Goal: Task Accomplishment & Management: Manage account settings

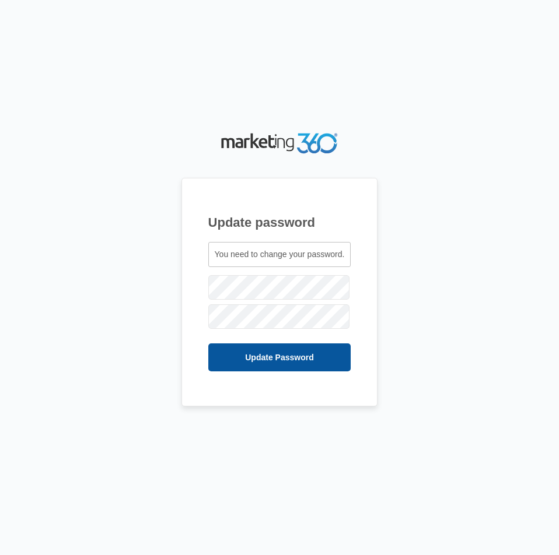
click at [291, 360] on input "Update Password" at bounding box center [279, 358] width 143 height 28
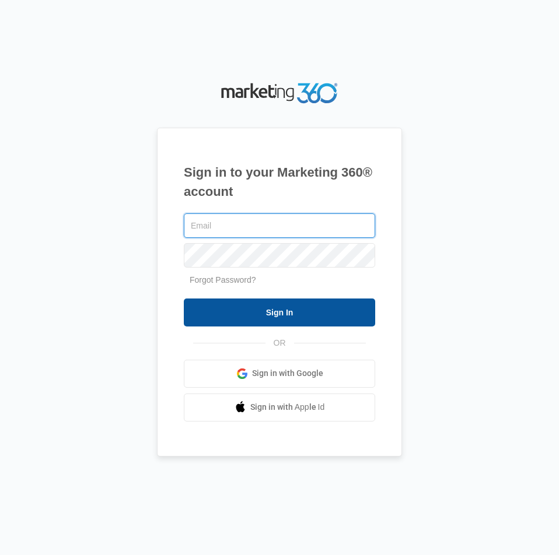
type input "[EMAIL_ADDRESS][DOMAIN_NAME]"
click at [281, 307] on input "Sign In" at bounding box center [279, 313] width 191 height 28
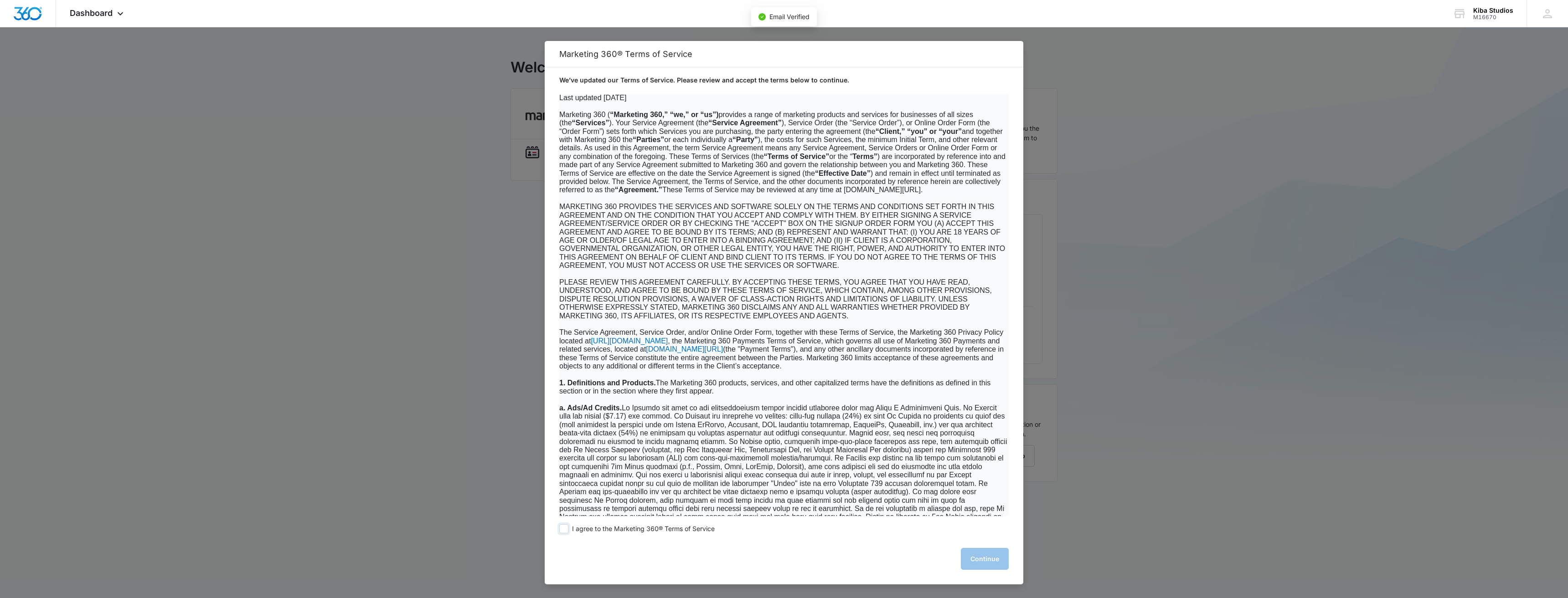
click at [436, 433] on span "I agree to the Marketing 360® Terms of Service" at bounding box center [643, 529] width 143 height 9
click at [436, 433] on input "I agree to the Marketing 360® Terms of Service" at bounding box center [564, 529] width 9 height 9
click at [436, 433] on span "I agree to the Marketing 360® Terms of Service" at bounding box center [643, 529] width 143 height 9
click at [436, 433] on input "I agree to the Marketing 360® Terms of Service" at bounding box center [564, 529] width 9 height 9
click at [436, 433] on span at bounding box center [564, 529] width 9 height 9
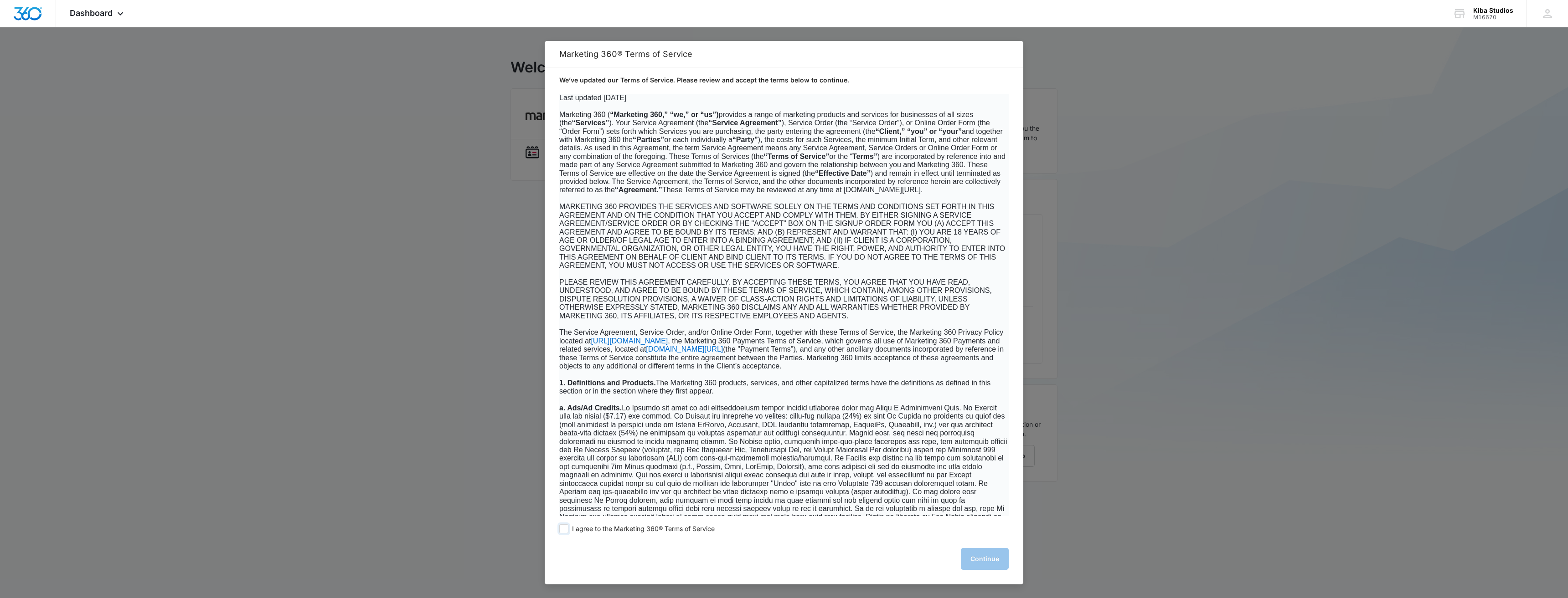
click at [436, 433] on input "I agree to the Marketing 360® Terms of Service" at bounding box center [564, 529] width 9 height 9
checkbox input "true"
click at [436, 433] on button "Continue" at bounding box center [984, 559] width 48 height 22
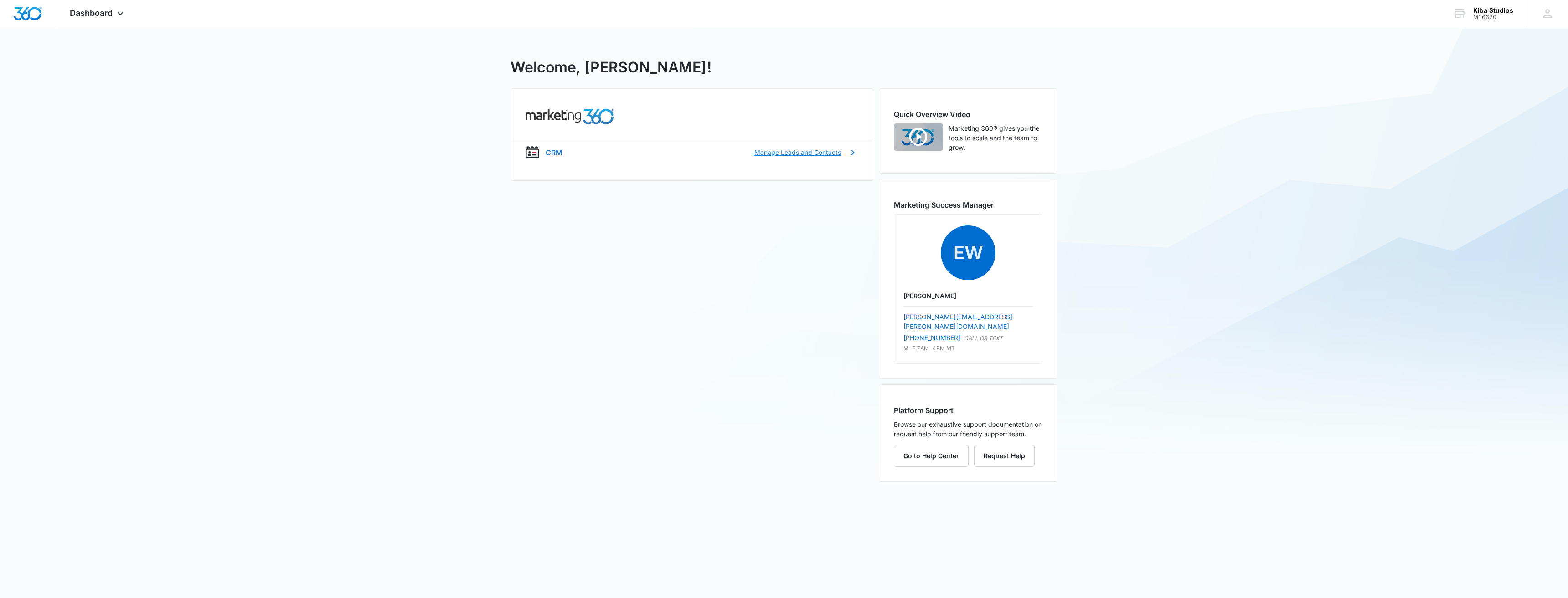
click at [436, 154] on p "CRM" at bounding box center [554, 152] width 17 height 11
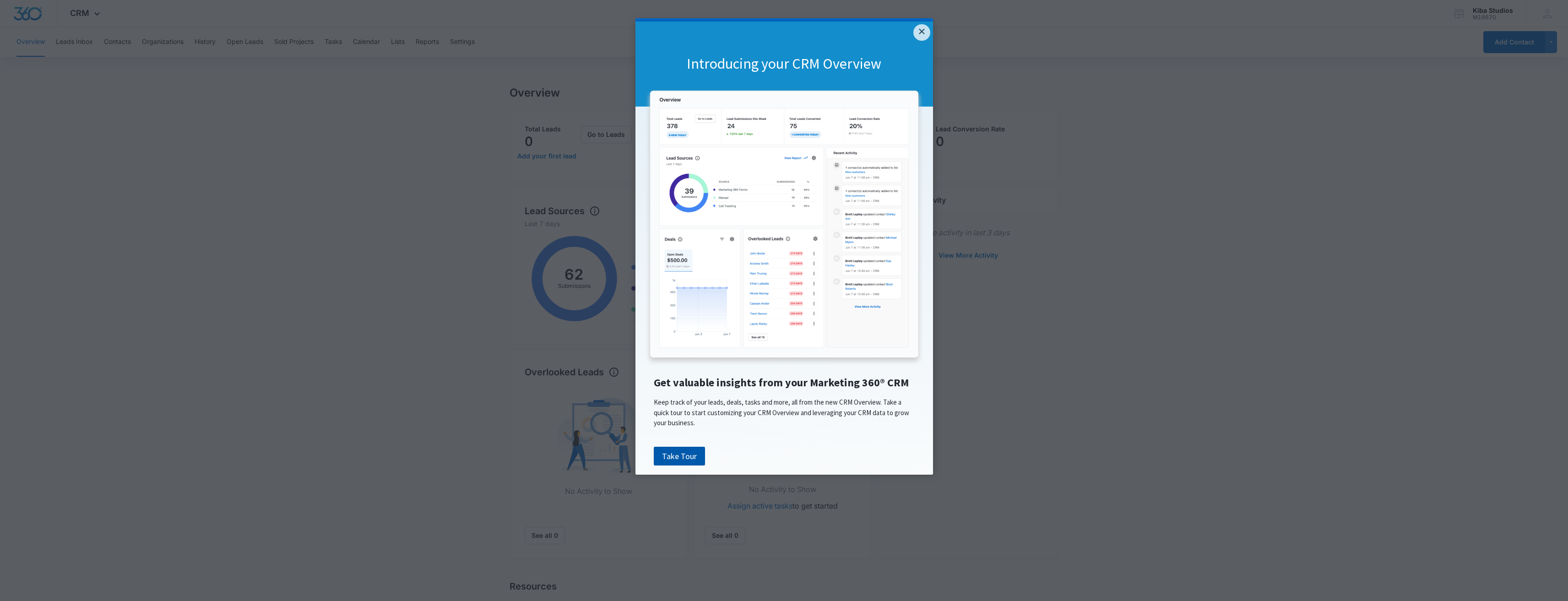
click at [438, 435] on link "Take Tour" at bounding box center [679, 456] width 51 height 20
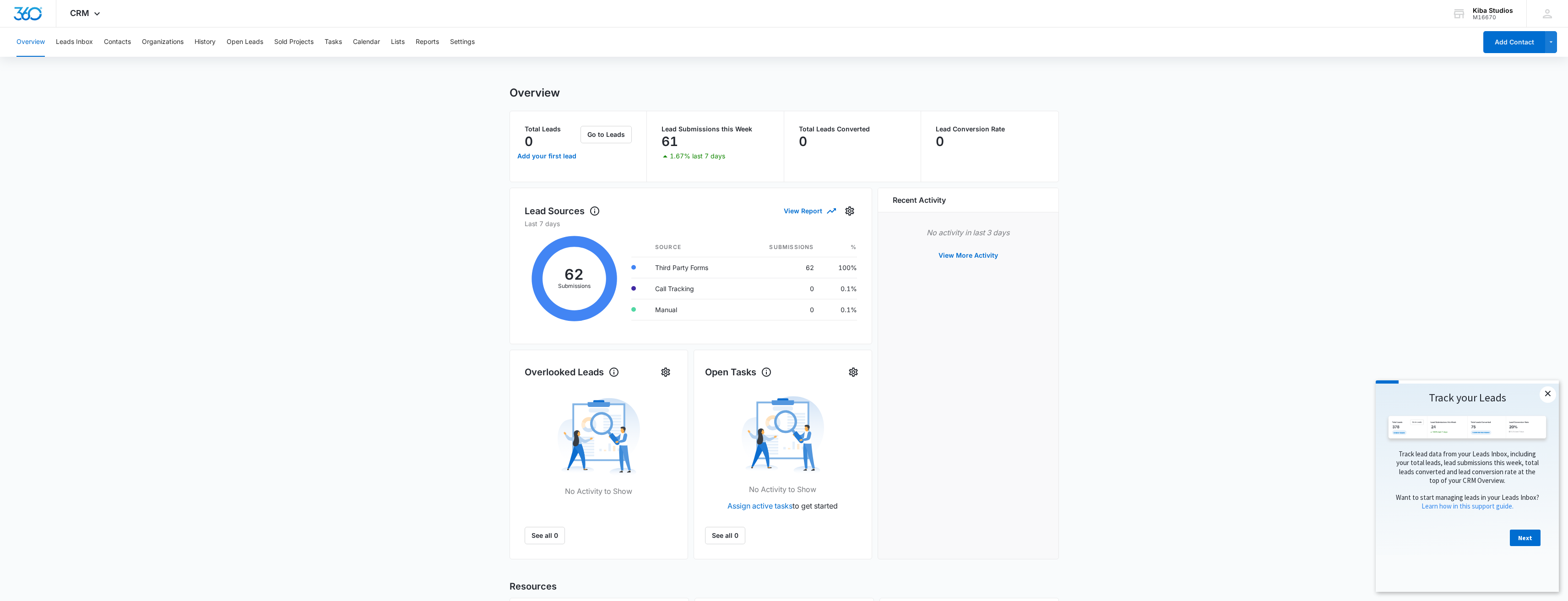
click at [438, 395] on link "×" at bounding box center [1548, 394] width 16 height 16
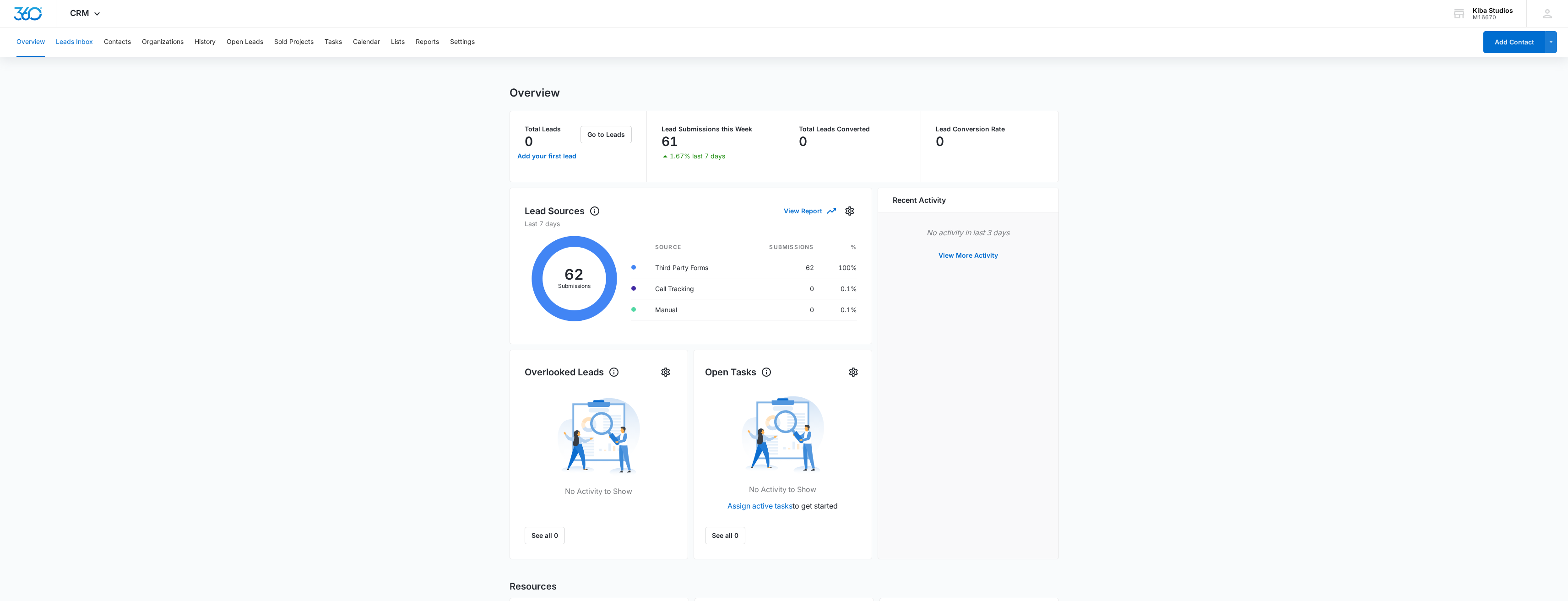
click at [78, 42] on button "Leads Inbox" at bounding box center [74, 42] width 37 height 29
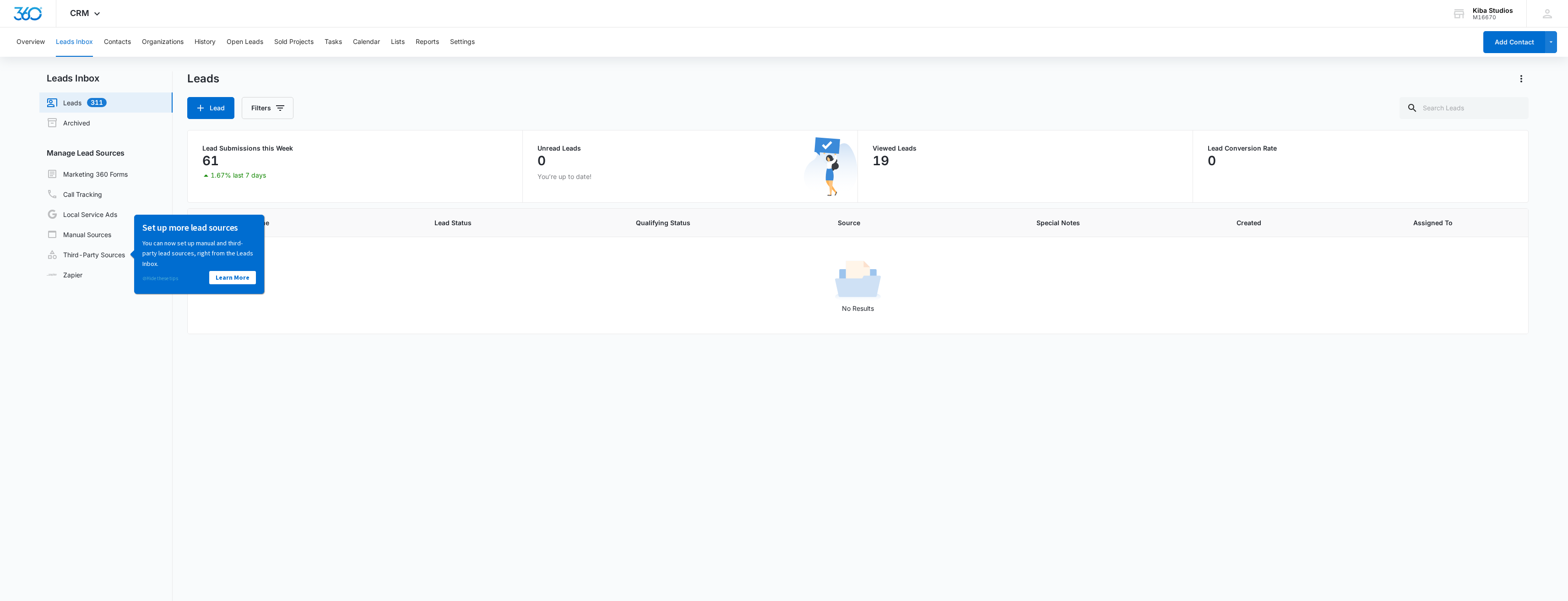
click at [166, 279] on link "⊘ Hide these tips" at bounding box center [160, 278] width 36 height 6
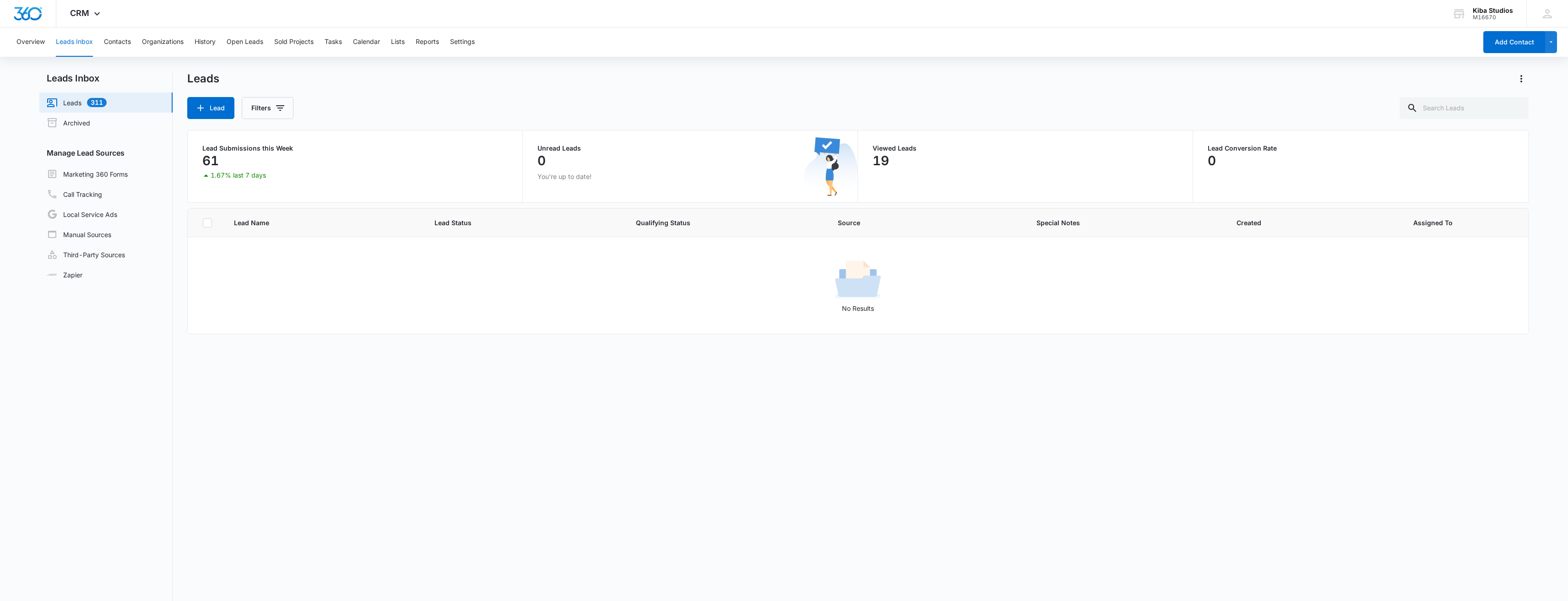
click at [438, 152] on div "Viewed Leads 19" at bounding box center [1025, 166] width 335 height 72
click at [438, 161] on p "19" at bounding box center [881, 160] width 16 height 15
click at [438, 141] on div "Unread Leads 0 You’re up to date!" at bounding box center [690, 166] width 335 height 72
click at [438, 175] on p "You’re up to date!" at bounding box center [690, 177] width 305 height 9
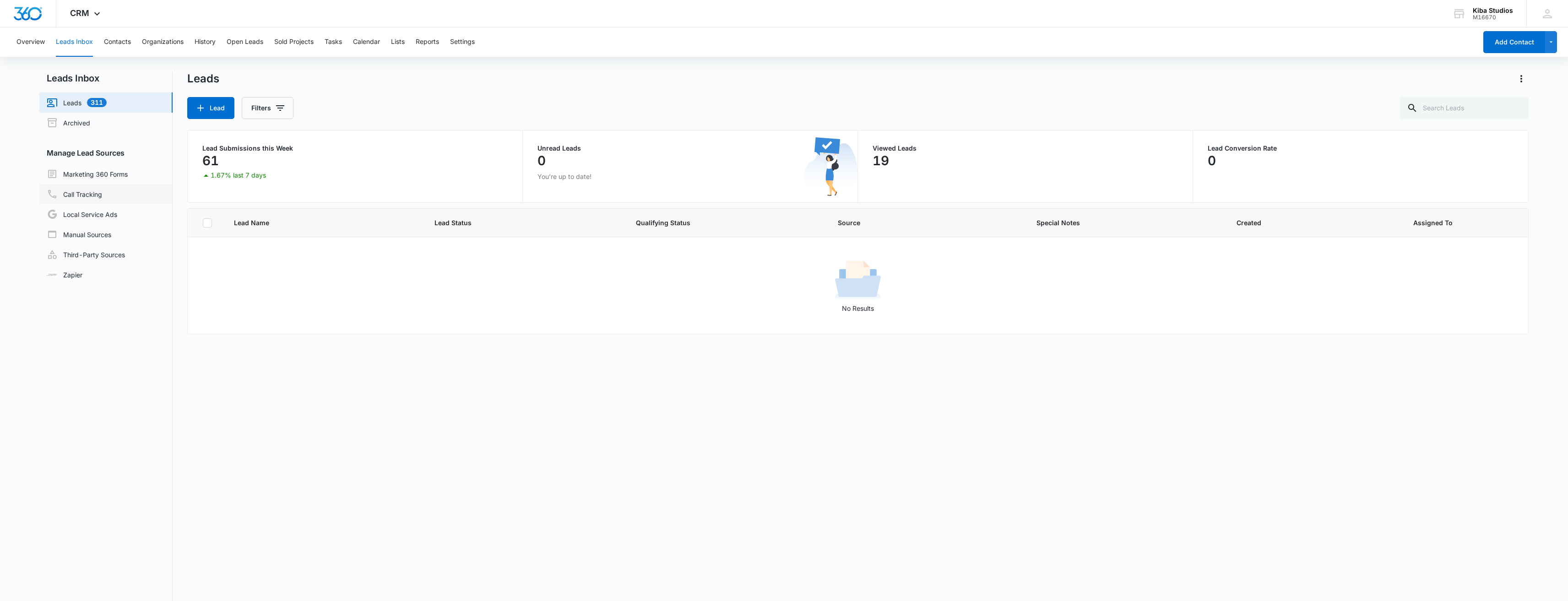
click at [89, 193] on link "Call Tracking" at bounding box center [75, 194] width 56 height 11
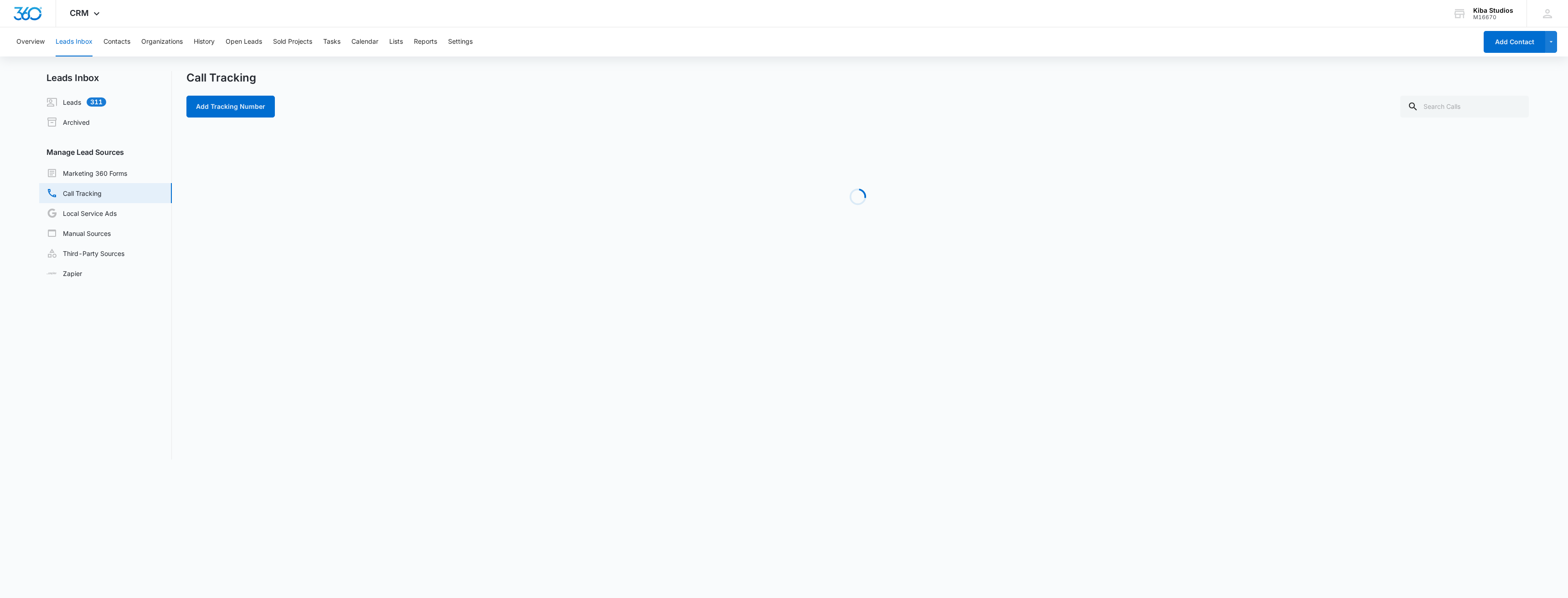
click at [436, 69] on div "Overview Leads Inbox Contacts Organizations History Open Leads Sold Projects Ta…" at bounding box center [784, 249] width 1568 height 443
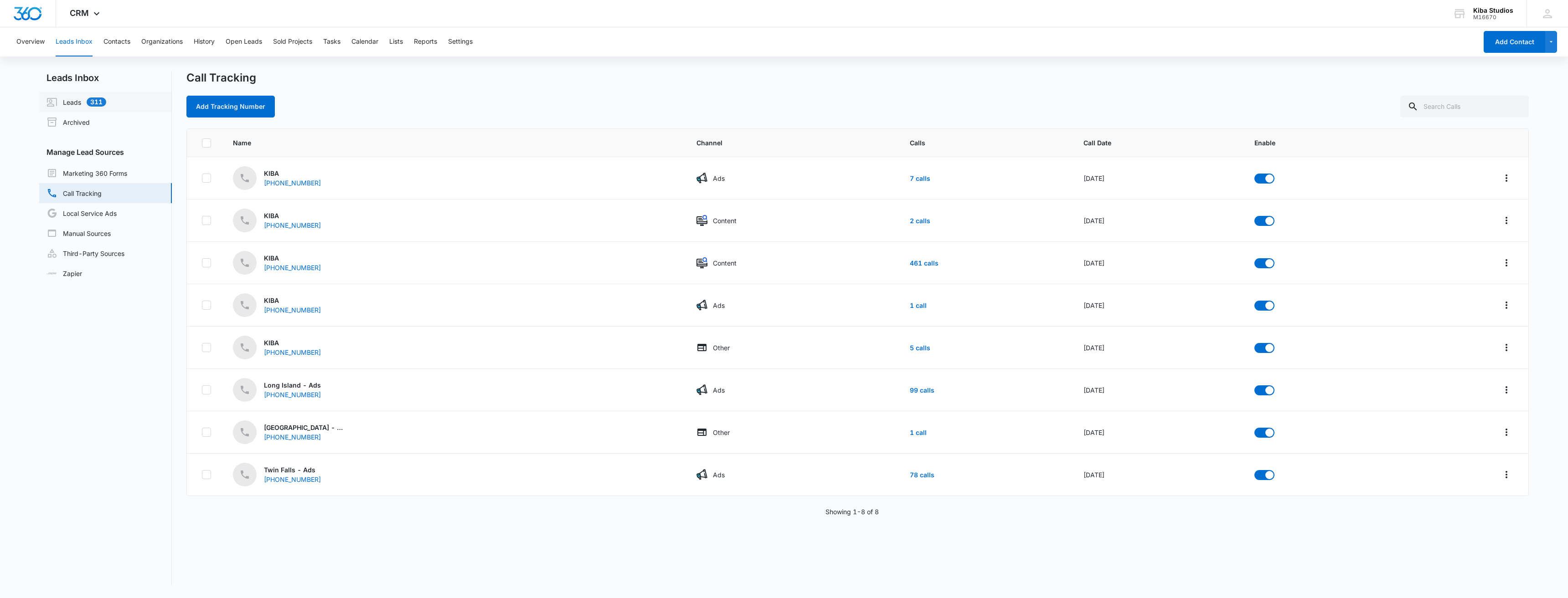
click at [74, 104] on link "Leads 311" at bounding box center [77, 102] width 59 height 11
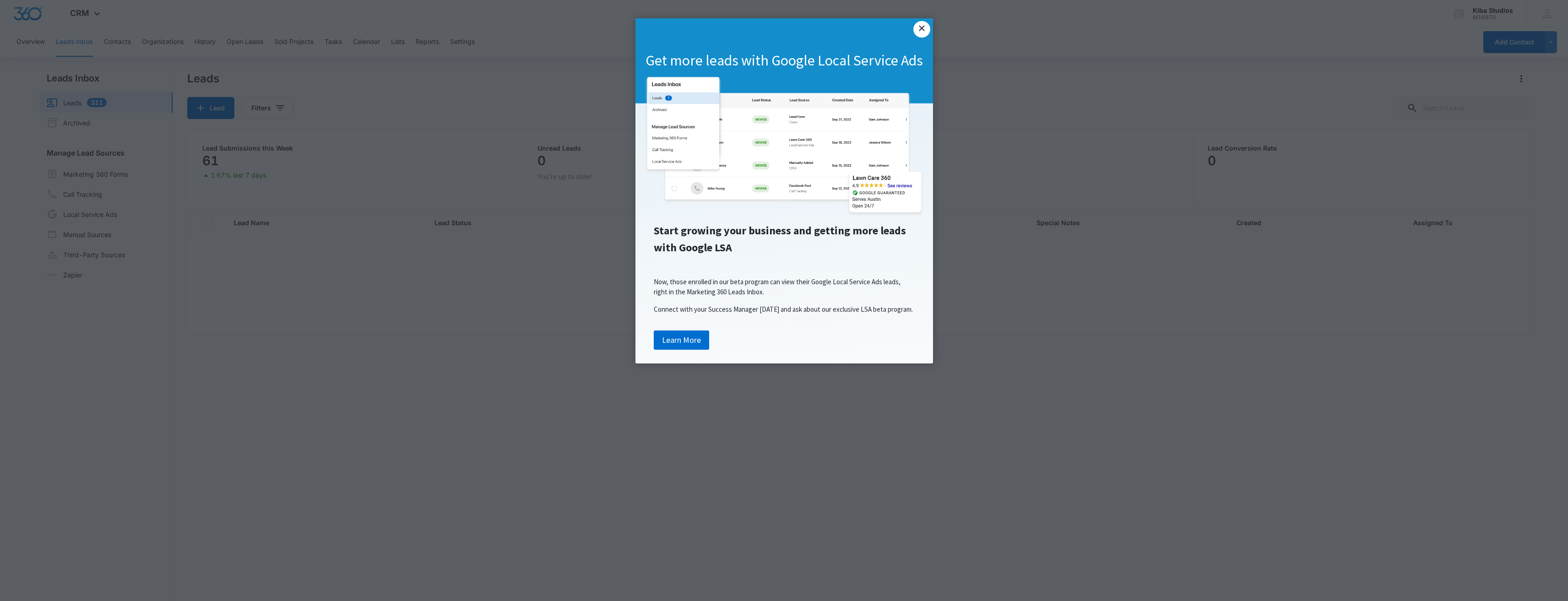
click at [438, 26] on link "×" at bounding box center [921, 29] width 16 height 16
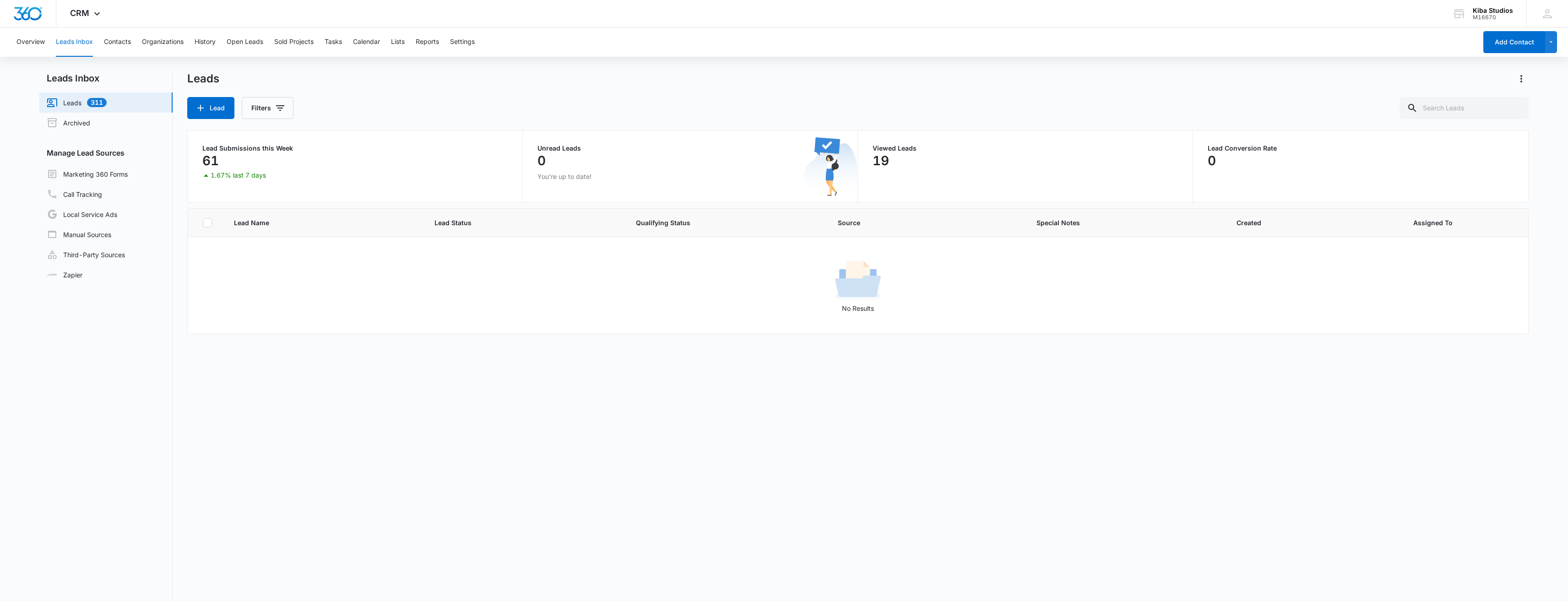
click at [438, 26] on html "× Get more leads with Google Local Service Ads Start growing your business and …" at bounding box center [784, 300] width 1568 height 601
click at [237, 41] on button "Open Leads" at bounding box center [245, 42] width 37 height 29
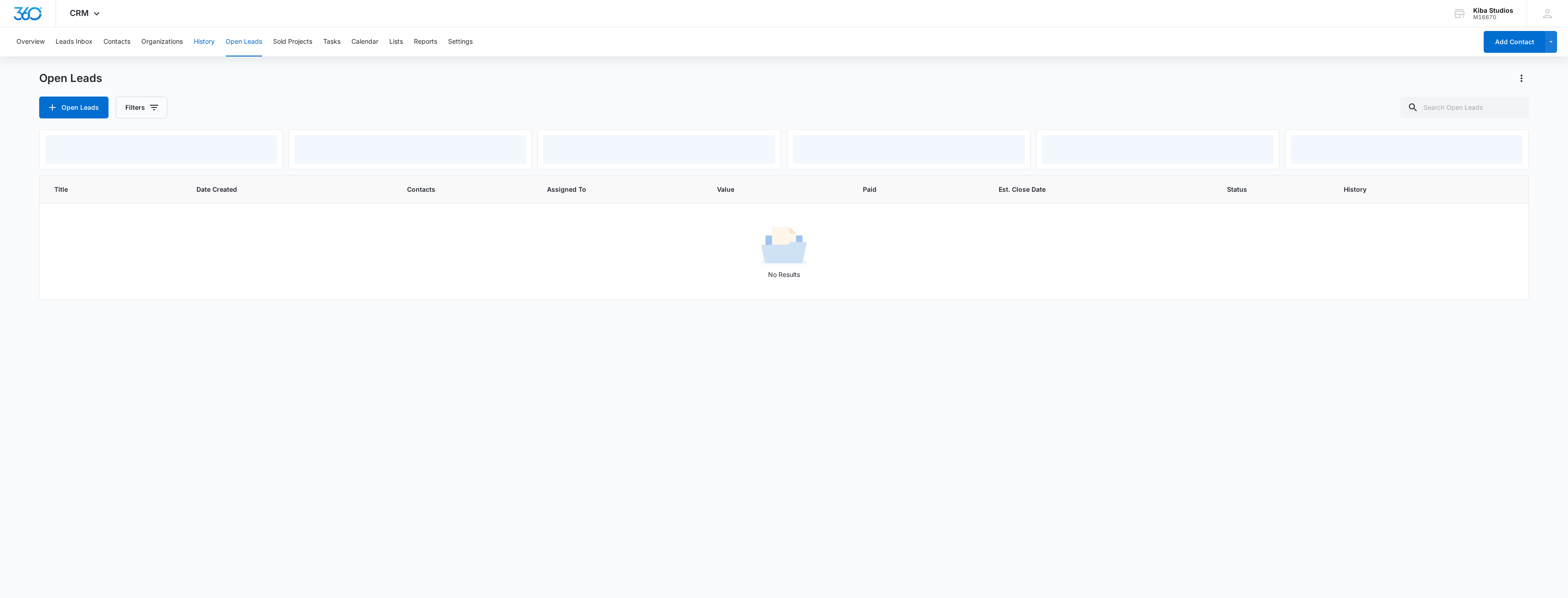
click at [200, 44] on button "History" at bounding box center [204, 41] width 21 height 29
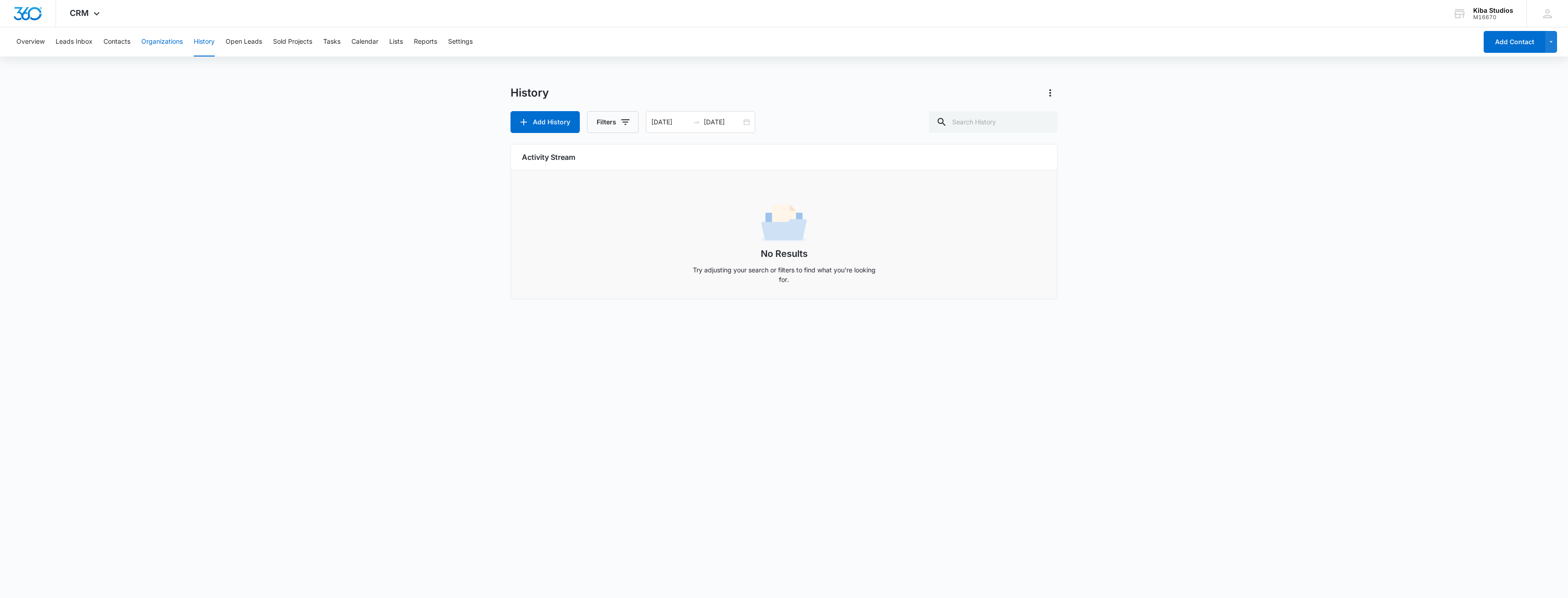
click at [149, 42] on button "Organizations" at bounding box center [162, 41] width 41 height 29
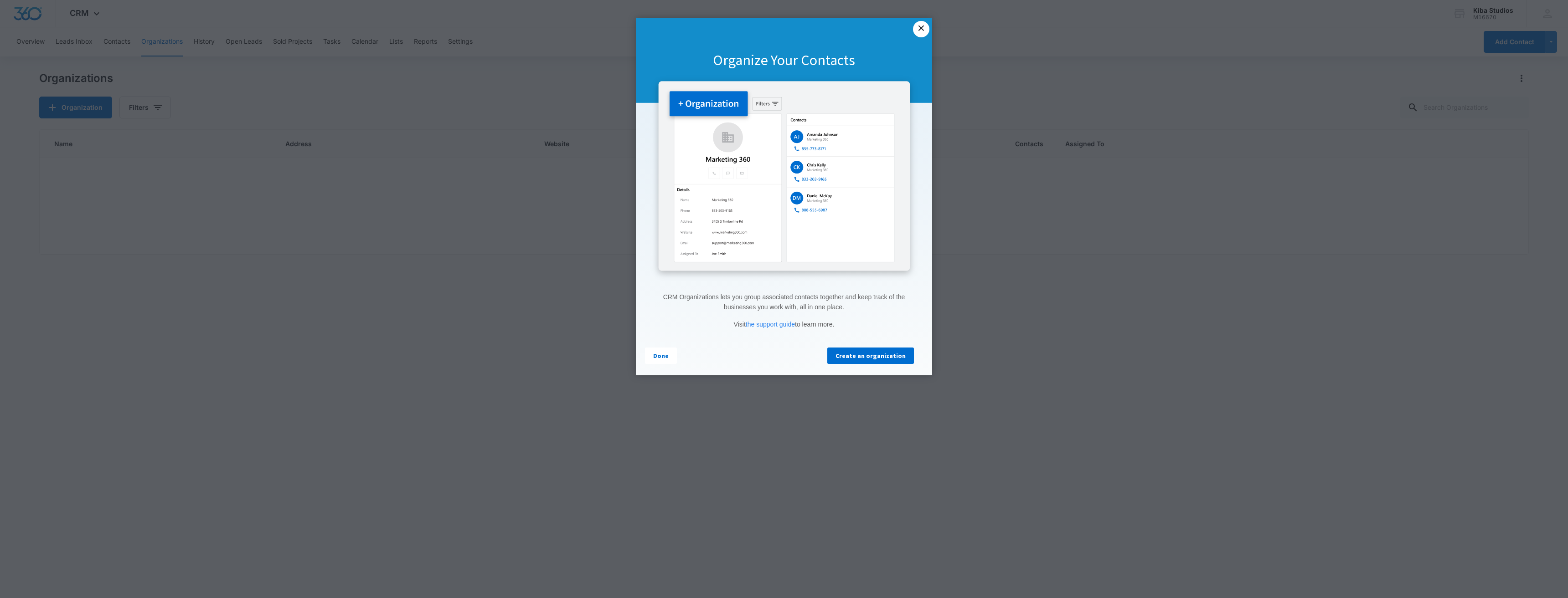
click at [436, 31] on link "×" at bounding box center [920, 29] width 16 height 16
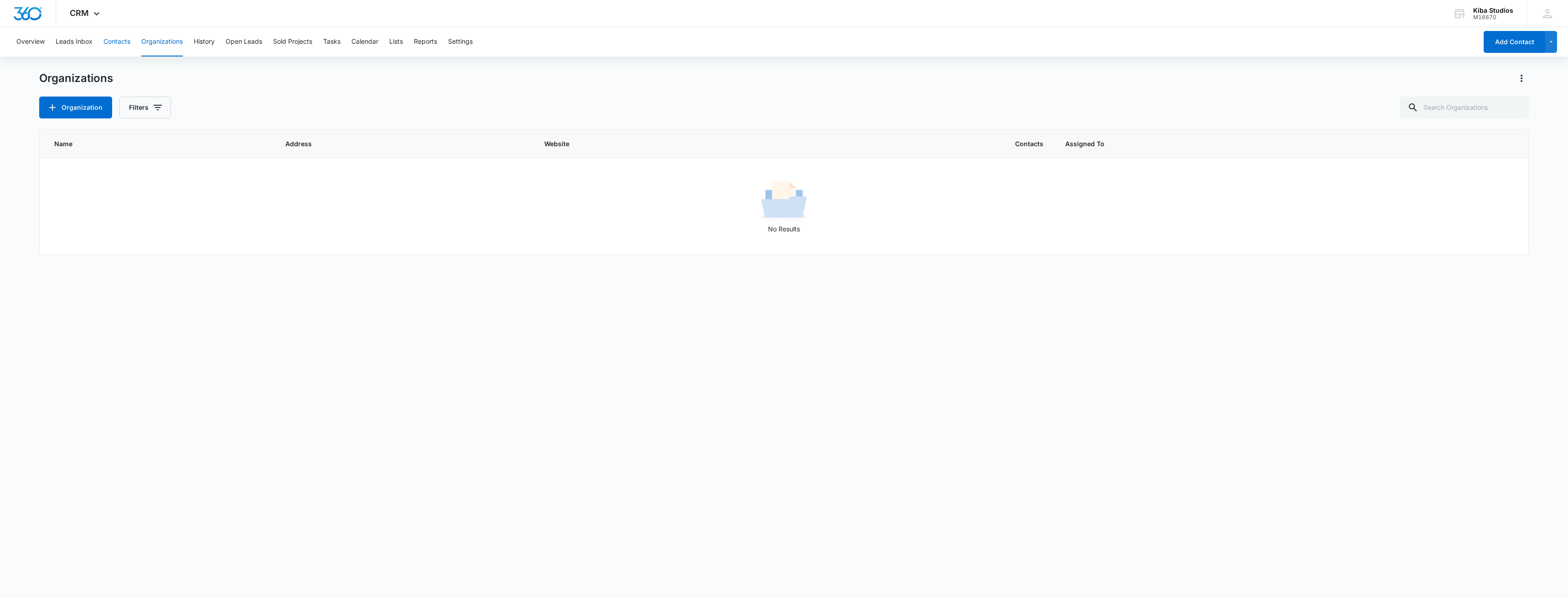
click at [117, 46] on button "Contacts" at bounding box center [116, 41] width 27 height 29
click at [77, 44] on button "Leads Inbox" at bounding box center [73, 41] width 37 height 29
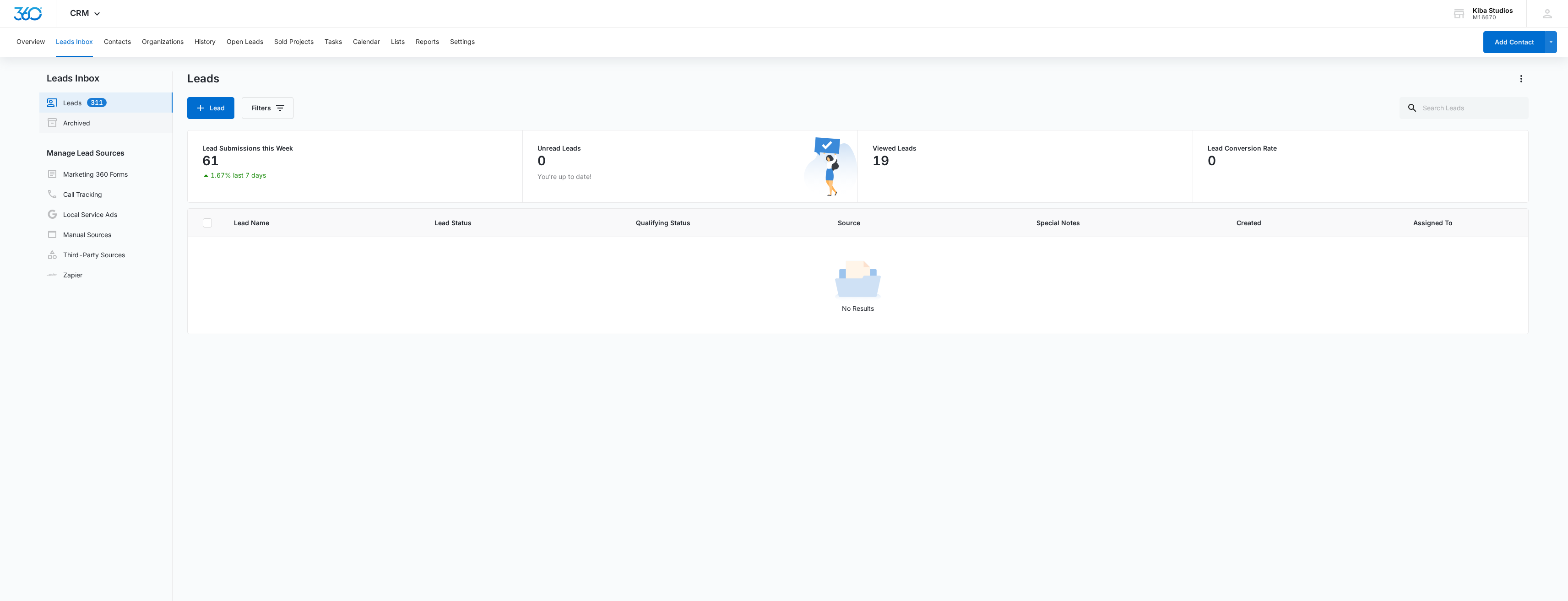
click at [75, 121] on link "Archived" at bounding box center [68, 122] width 43 height 11
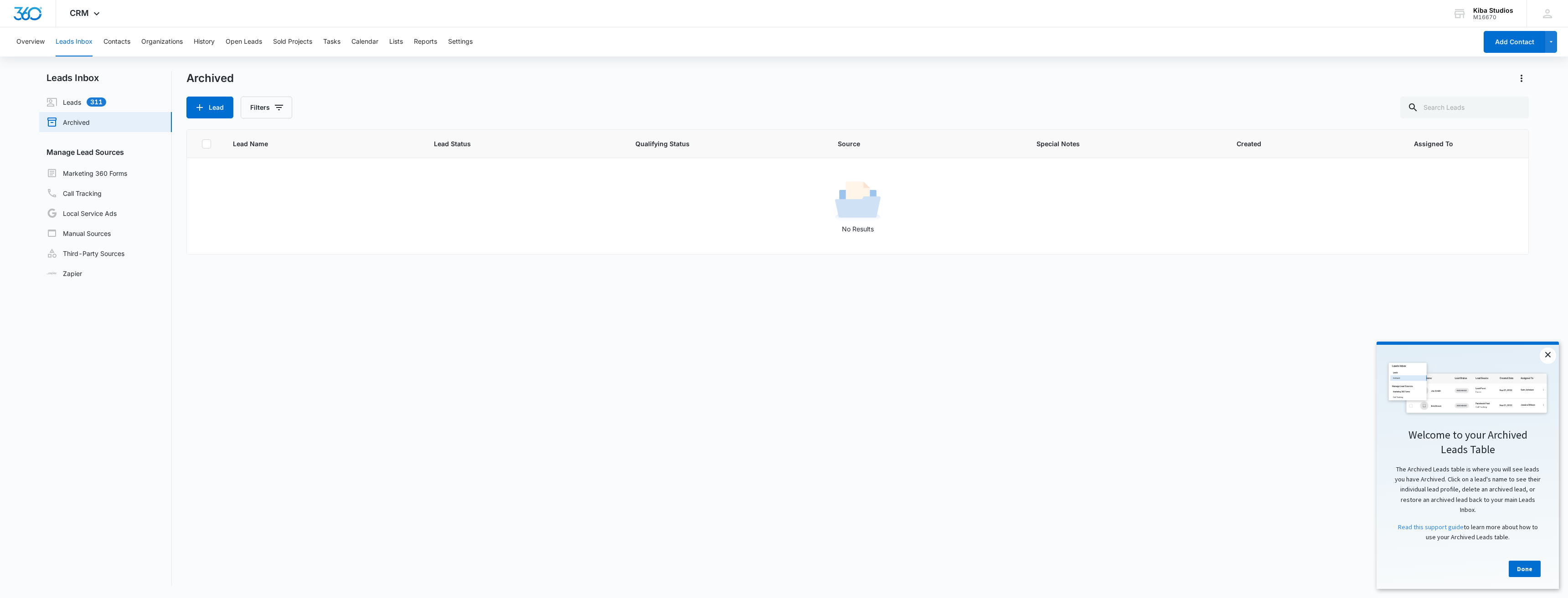
click at [436, 356] on link "×" at bounding box center [1548, 355] width 16 height 16
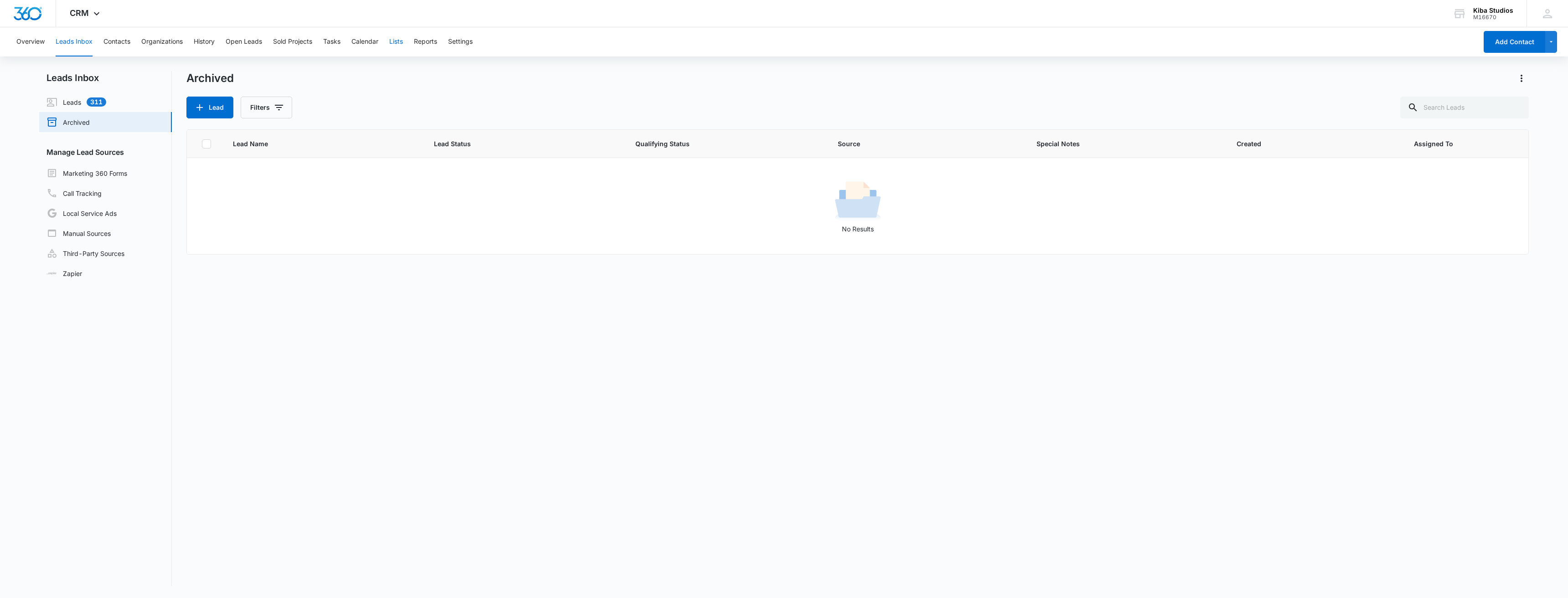
click at [401, 42] on button "Lists" at bounding box center [396, 41] width 14 height 29
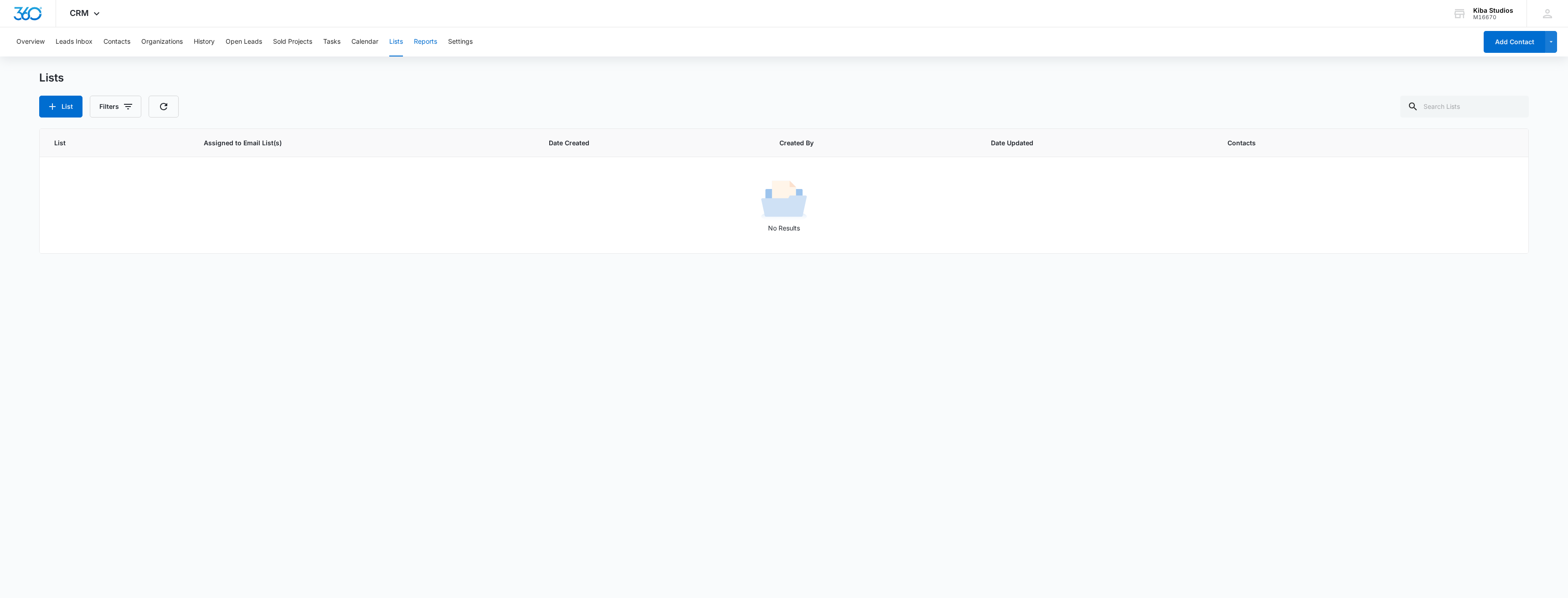
click at [427, 42] on button "Reports" at bounding box center [426, 41] width 23 height 29
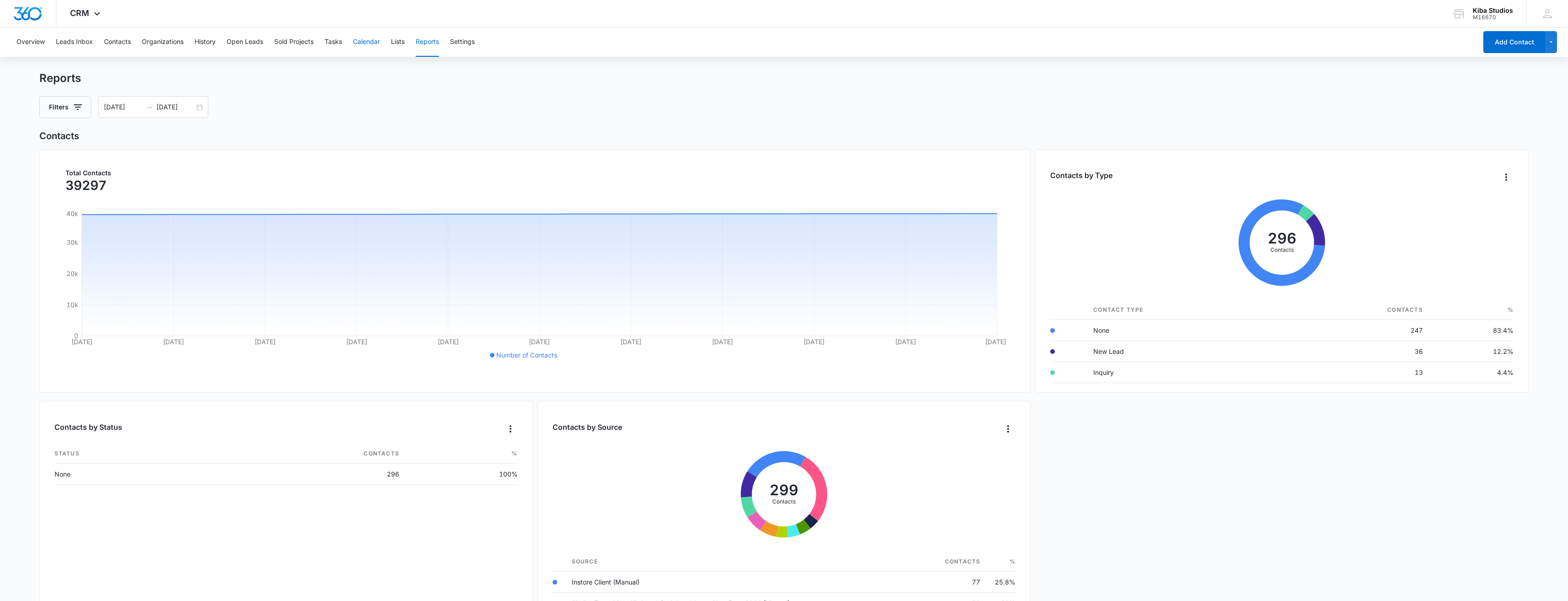
click at [366, 45] on button "Calendar" at bounding box center [366, 42] width 27 height 29
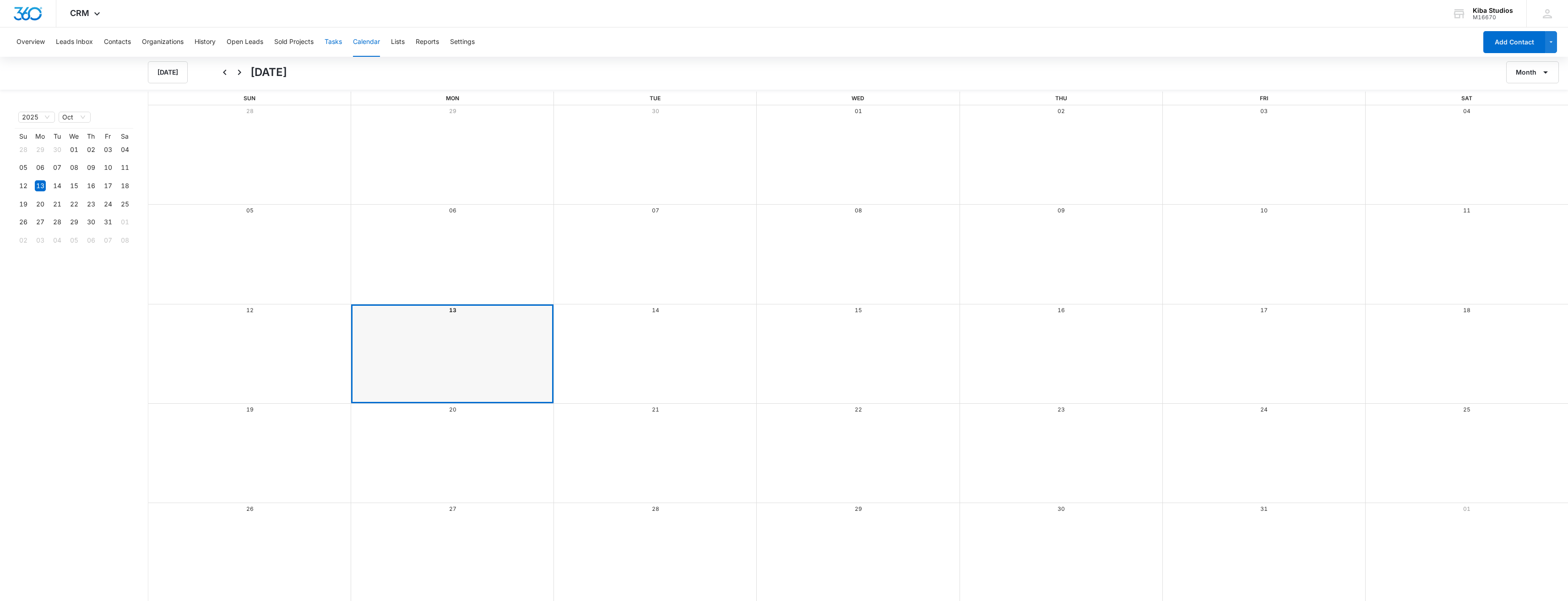
click at [339, 44] on button "Tasks" at bounding box center [334, 42] width 17 height 29
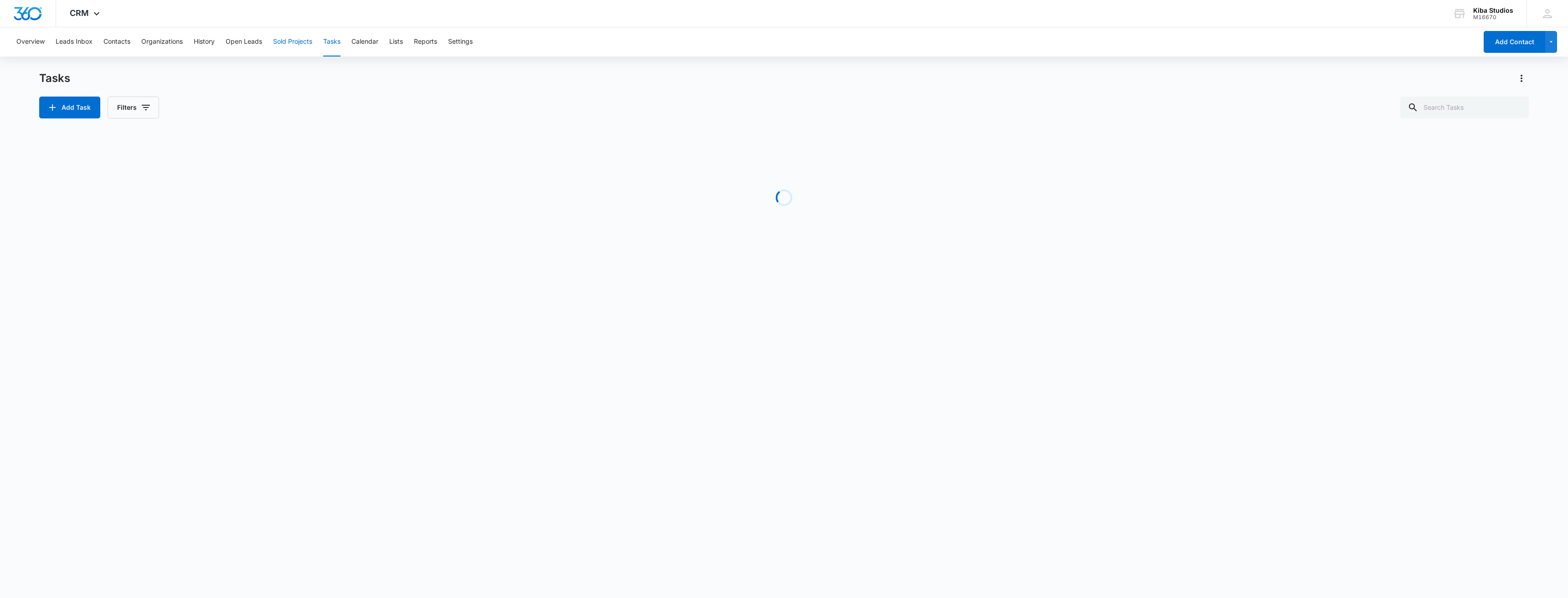
click at [299, 45] on button "Sold Projects" at bounding box center [292, 41] width 39 height 29
click at [252, 44] on button "Open Leads" at bounding box center [244, 41] width 37 height 29
click at [199, 43] on button "History" at bounding box center [204, 41] width 21 height 29
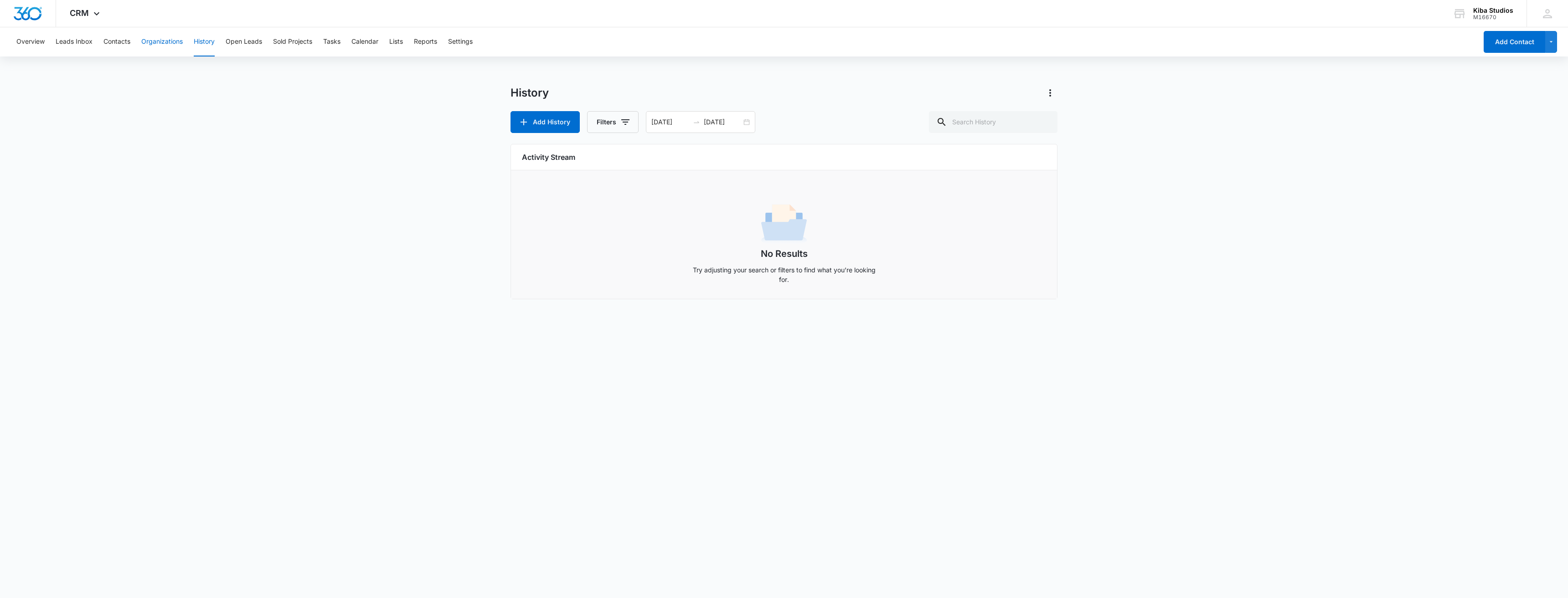
click at [170, 40] on button "Organizations" at bounding box center [162, 41] width 41 height 29
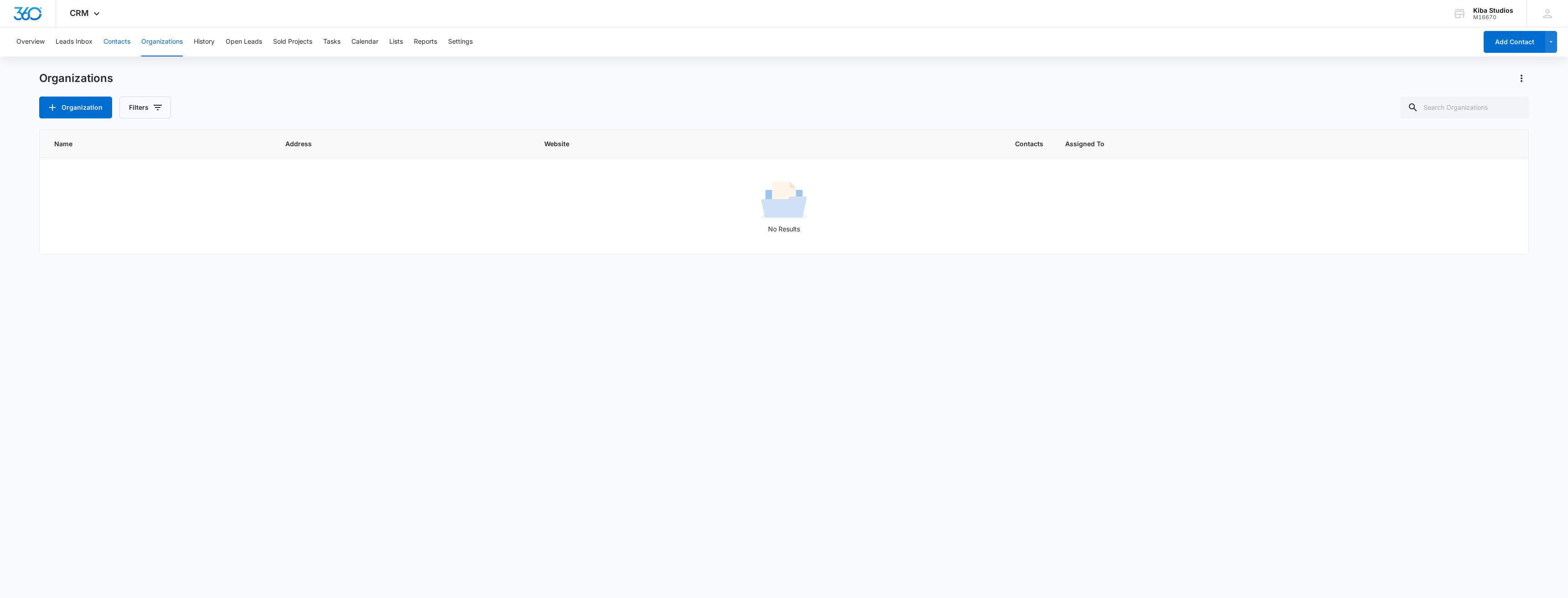
click at [117, 45] on button "Contacts" at bounding box center [116, 41] width 27 height 29
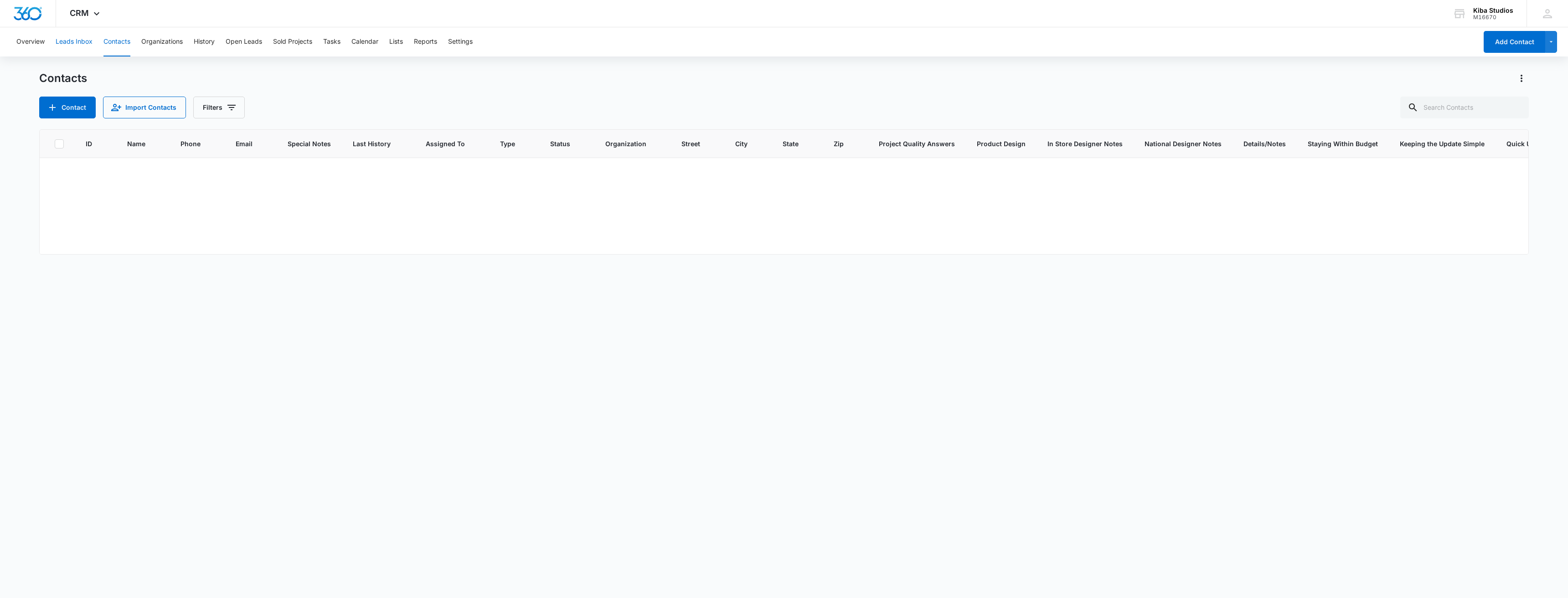
click at [78, 47] on button "Leads Inbox" at bounding box center [73, 41] width 37 height 29
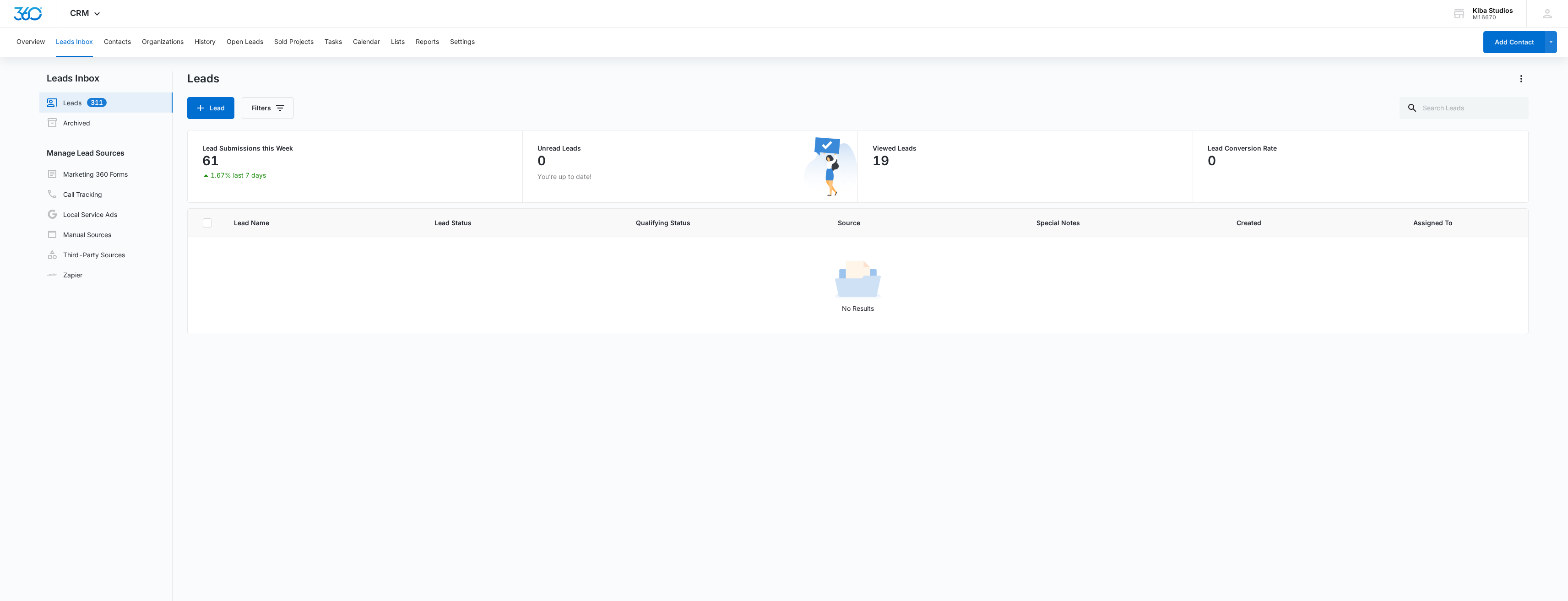
click at [100, 100] on link "Leads 311" at bounding box center [77, 103] width 60 height 11
drag, startPoint x: 100, startPoint y: 100, endPoint x: 49, endPoint y: 97, distance: 51.1
click at [49, 97] on link "Leads 311" at bounding box center [77, 103] width 60 height 11
click at [40, 42] on button "Overview" at bounding box center [31, 42] width 28 height 29
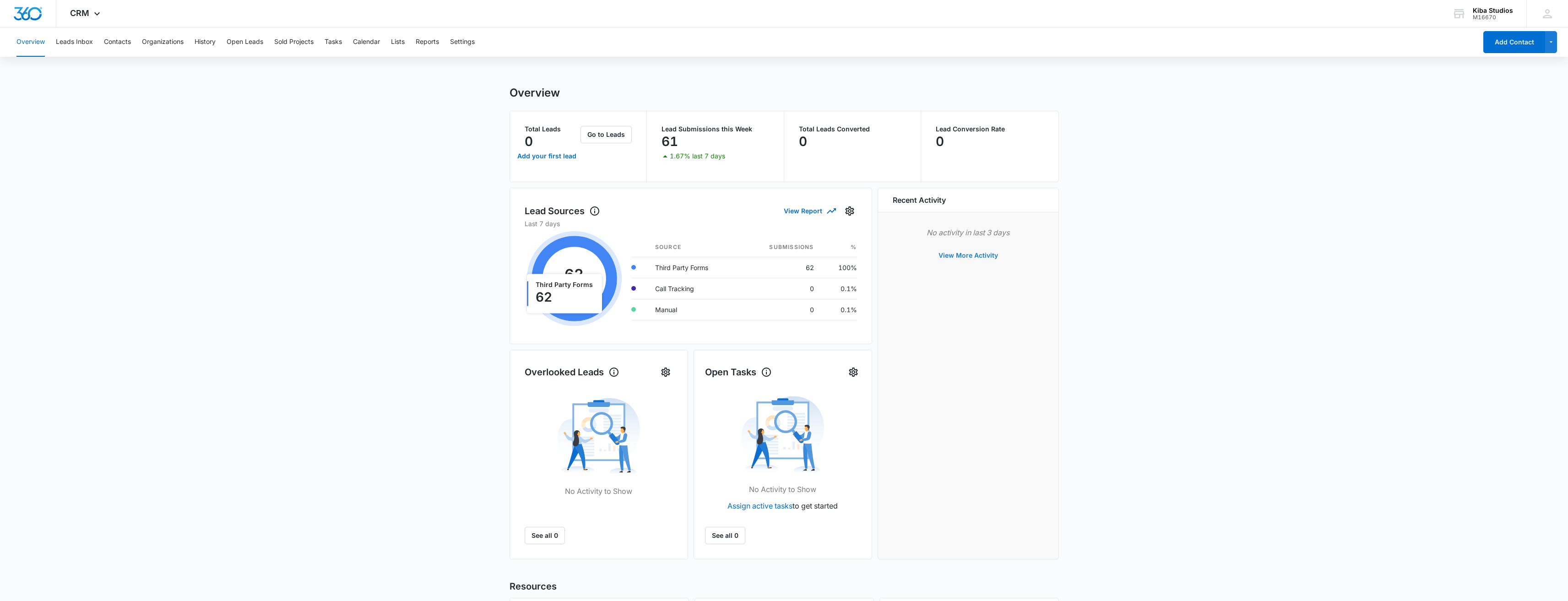
click at [438, 255] on button "View More Activity" at bounding box center [968, 256] width 78 height 22
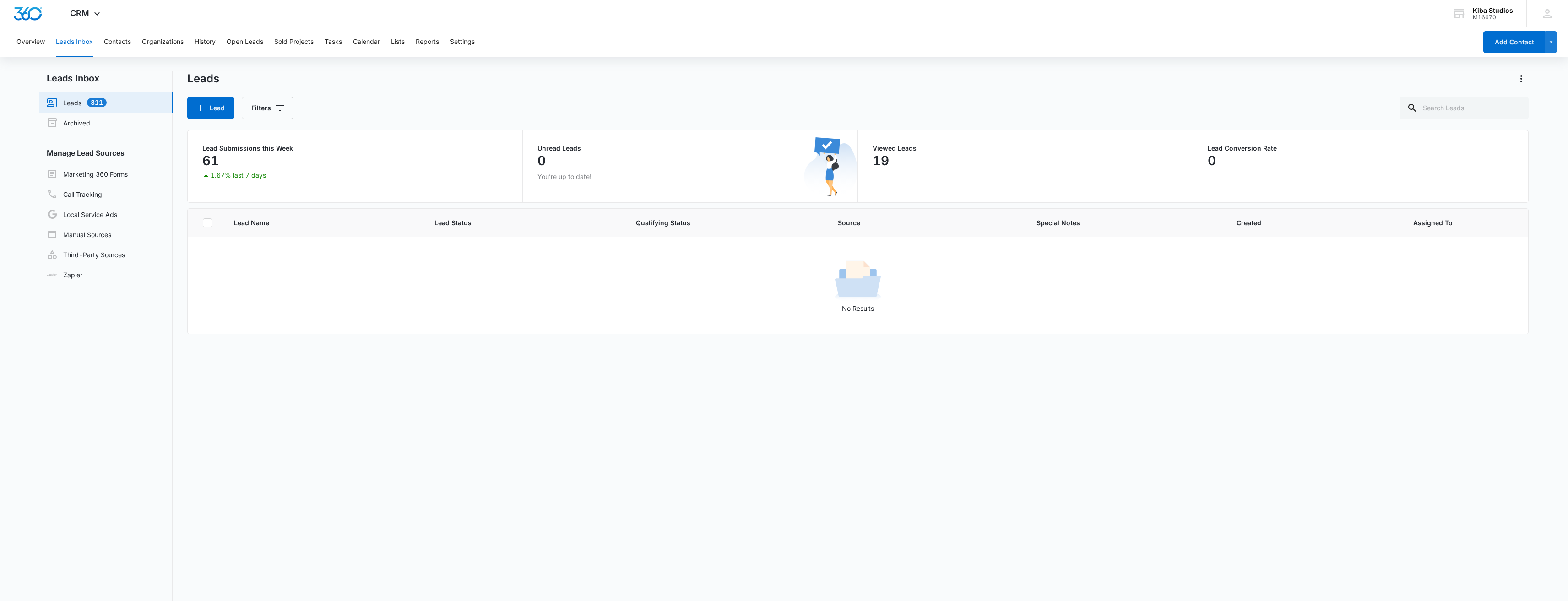
drag, startPoint x: 94, startPoint y: 103, endPoint x: 78, endPoint y: 105, distance: 16.1
click at [78, 105] on link "Leads 311" at bounding box center [77, 103] width 60 height 11
click at [150, 49] on button "Organizations" at bounding box center [162, 42] width 42 height 29
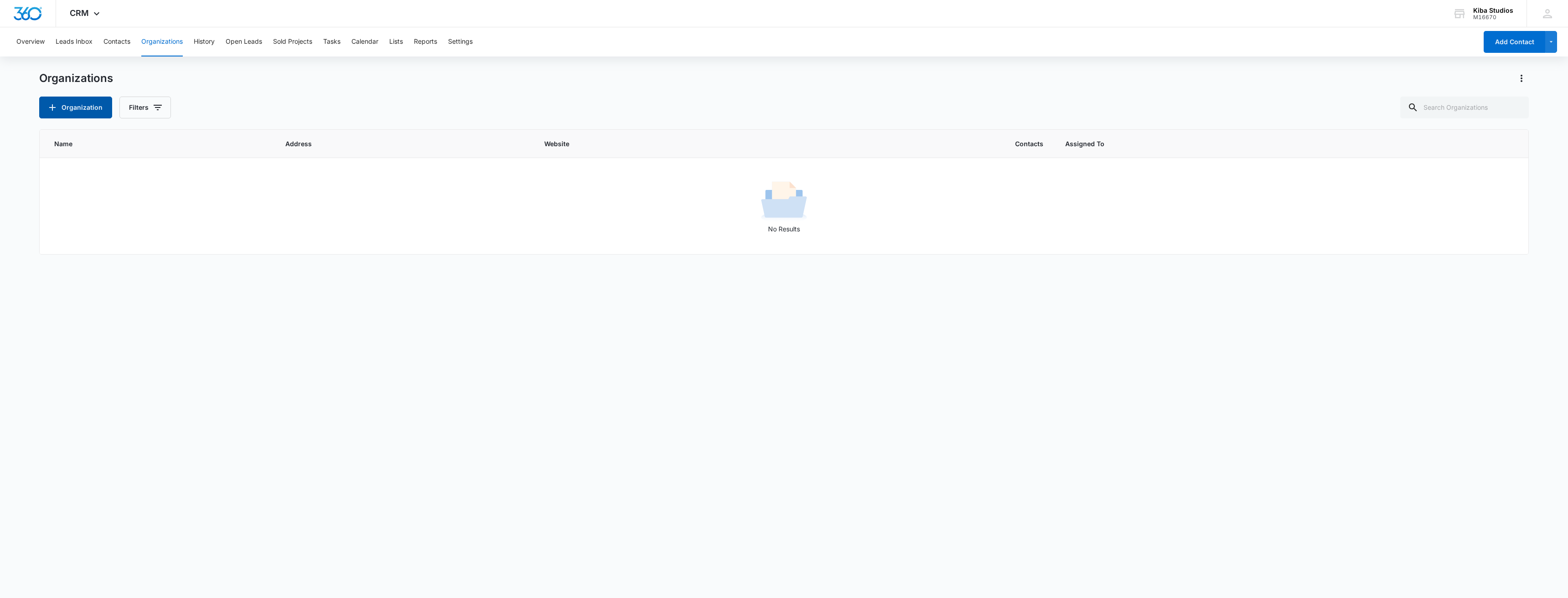
click at [91, 109] on button "Organization" at bounding box center [75, 108] width 73 height 22
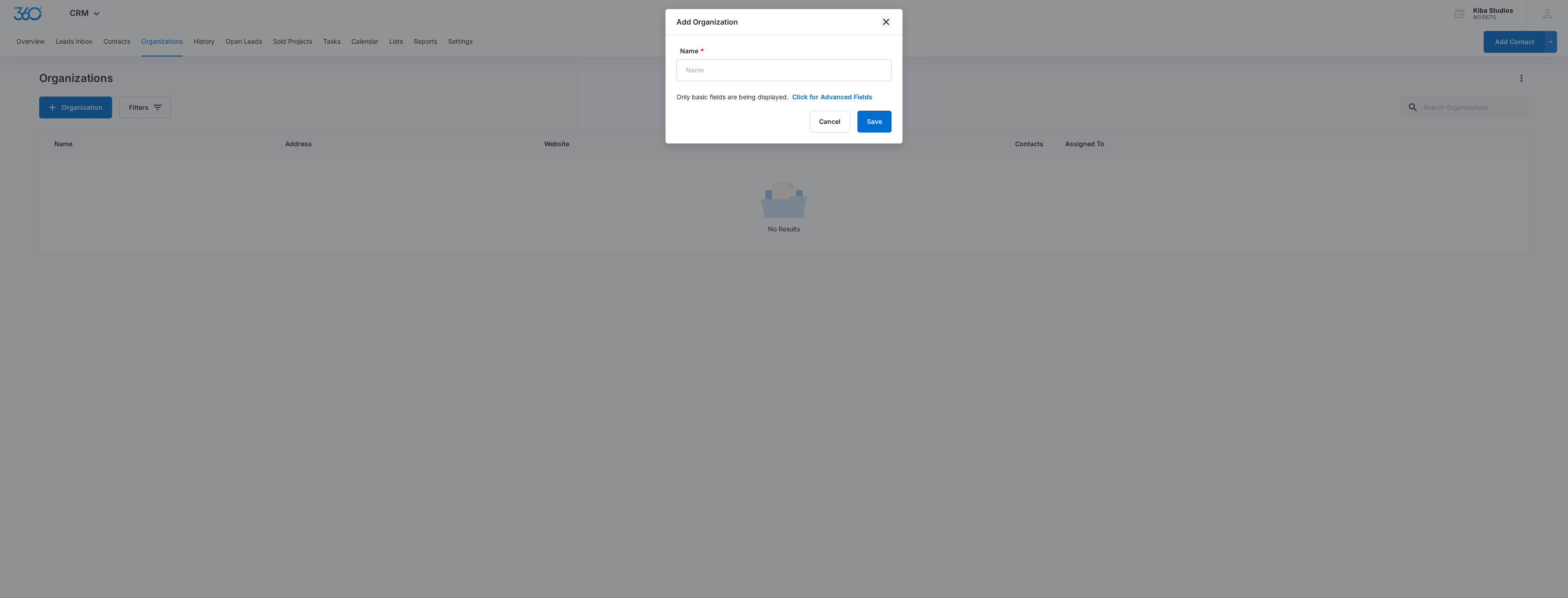
click at [436, 23] on icon "close" at bounding box center [886, 22] width 11 height 11
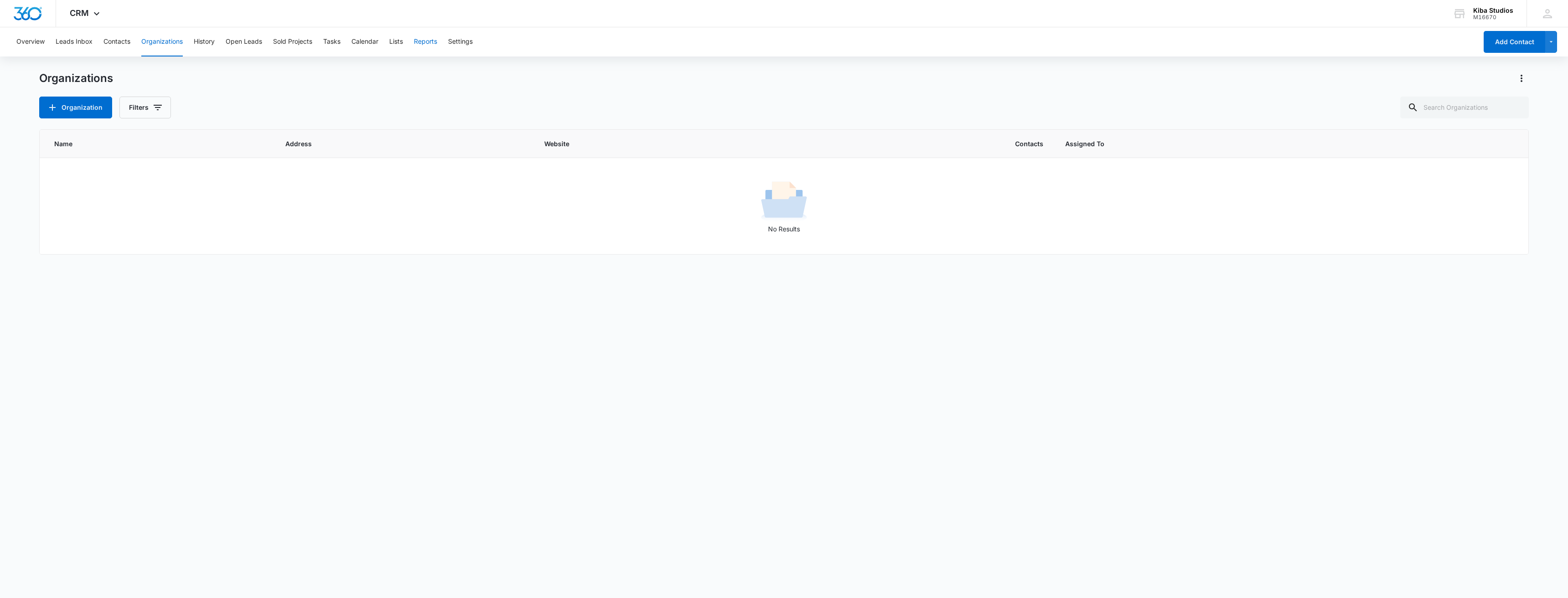
click at [430, 43] on button "Reports" at bounding box center [426, 41] width 23 height 29
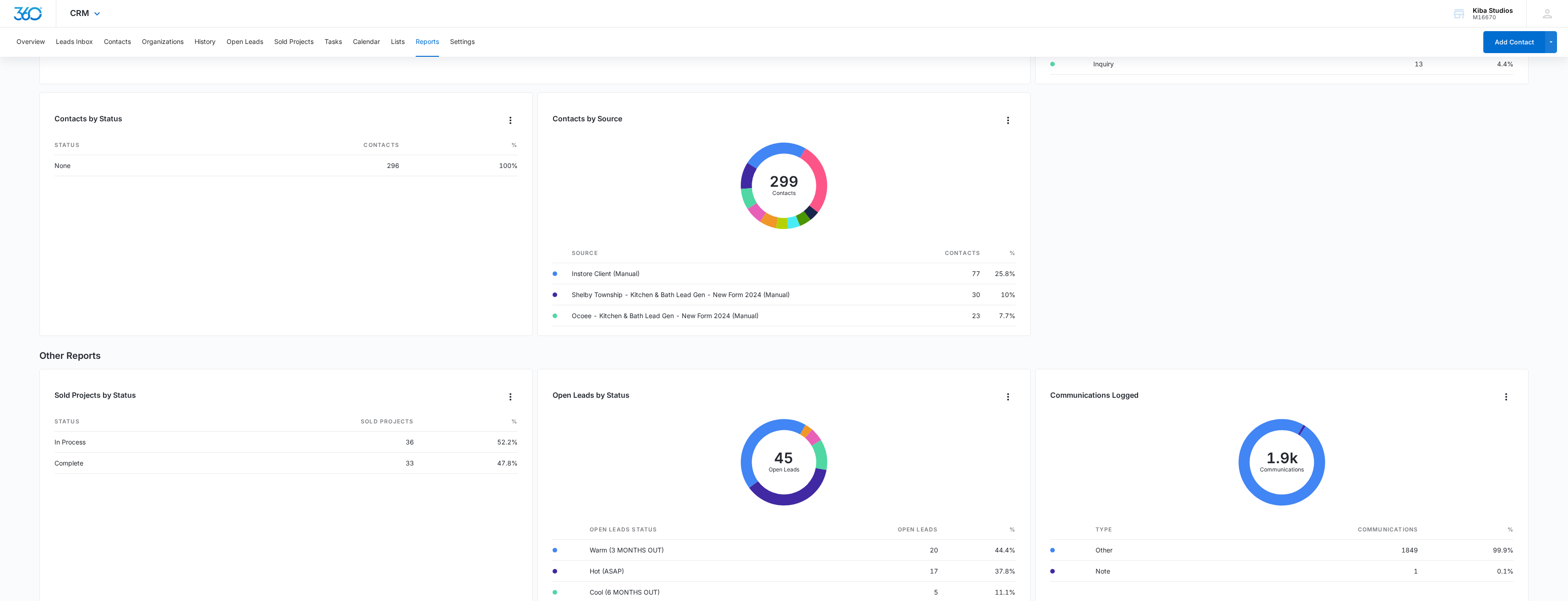
scroll to position [287, 0]
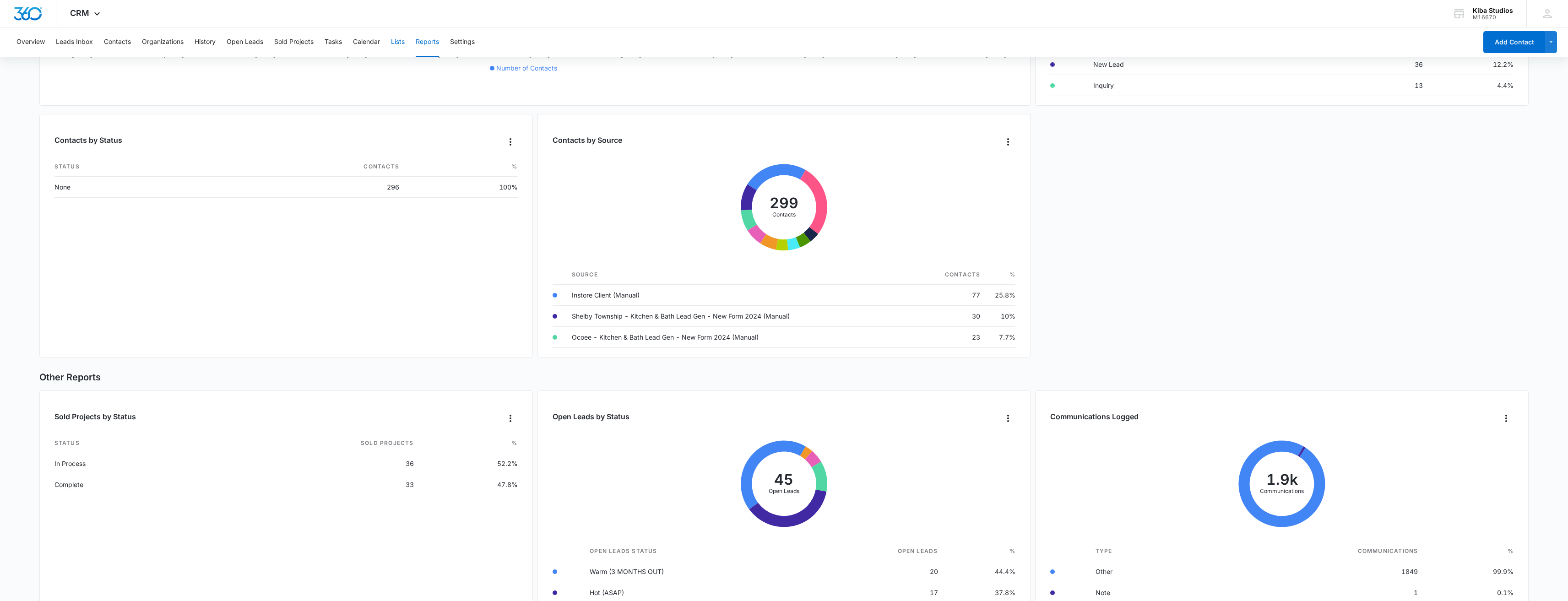
click at [399, 38] on button "Lists" at bounding box center [398, 42] width 14 height 29
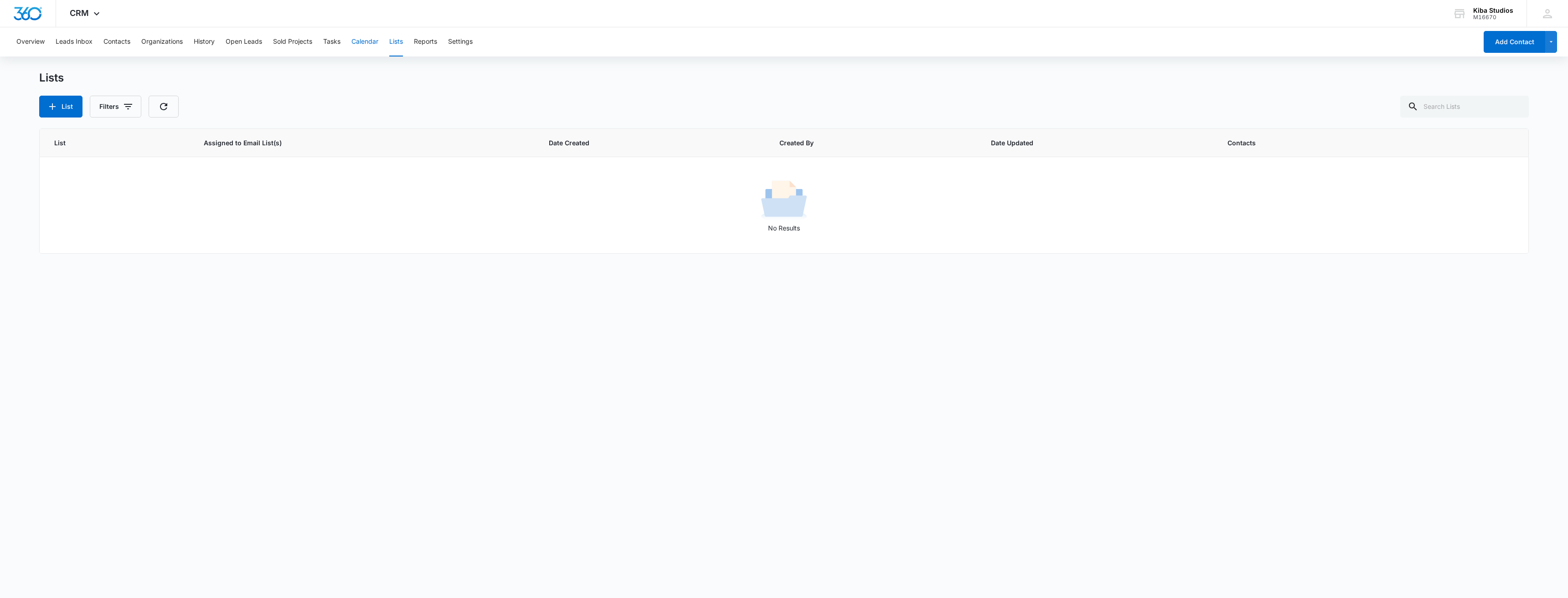
click at [373, 44] on button "Calendar" at bounding box center [365, 41] width 27 height 29
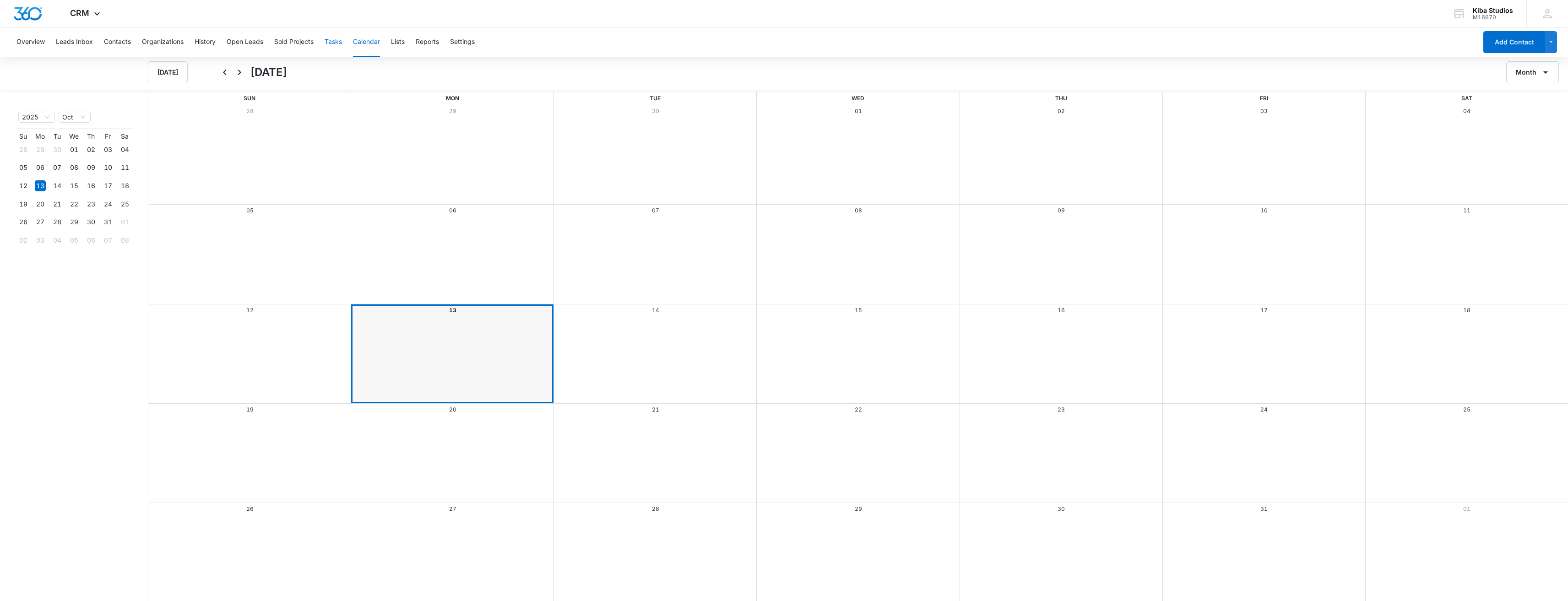
click at [331, 42] on button "Tasks" at bounding box center [334, 42] width 17 height 29
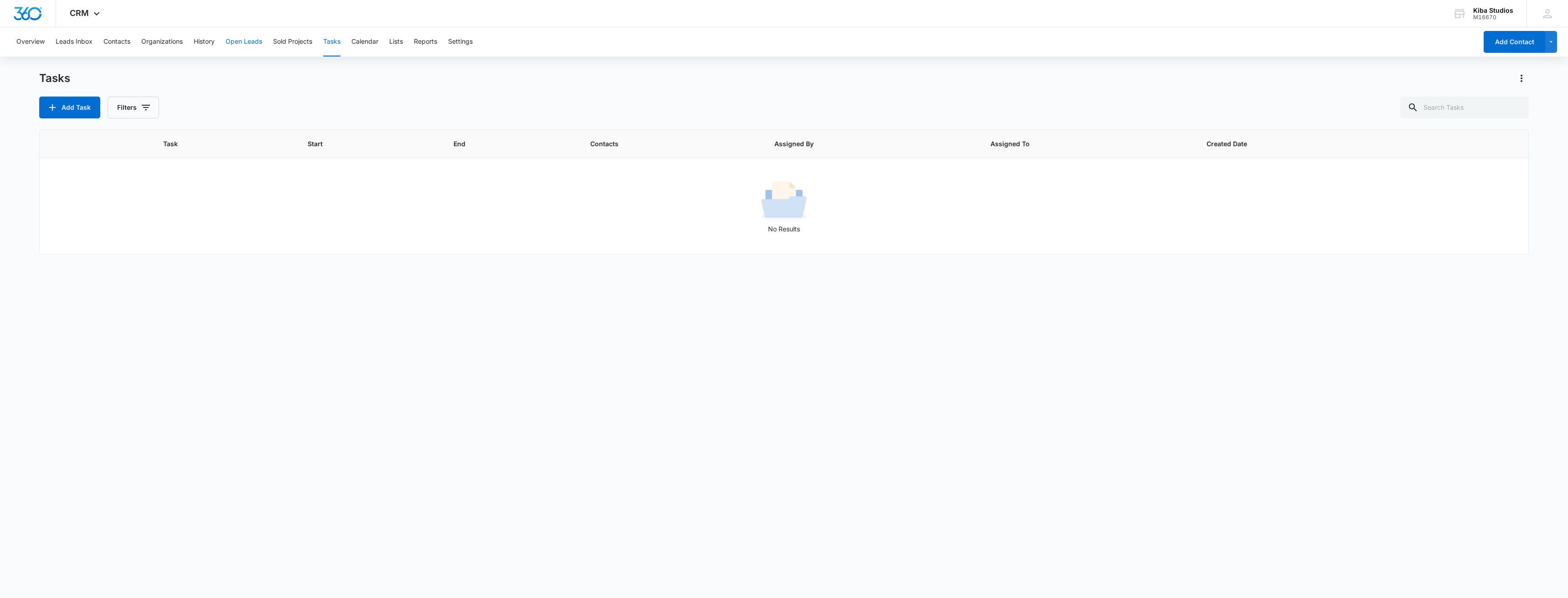
click at [255, 40] on button "Open Leads" at bounding box center [244, 41] width 37 height 29
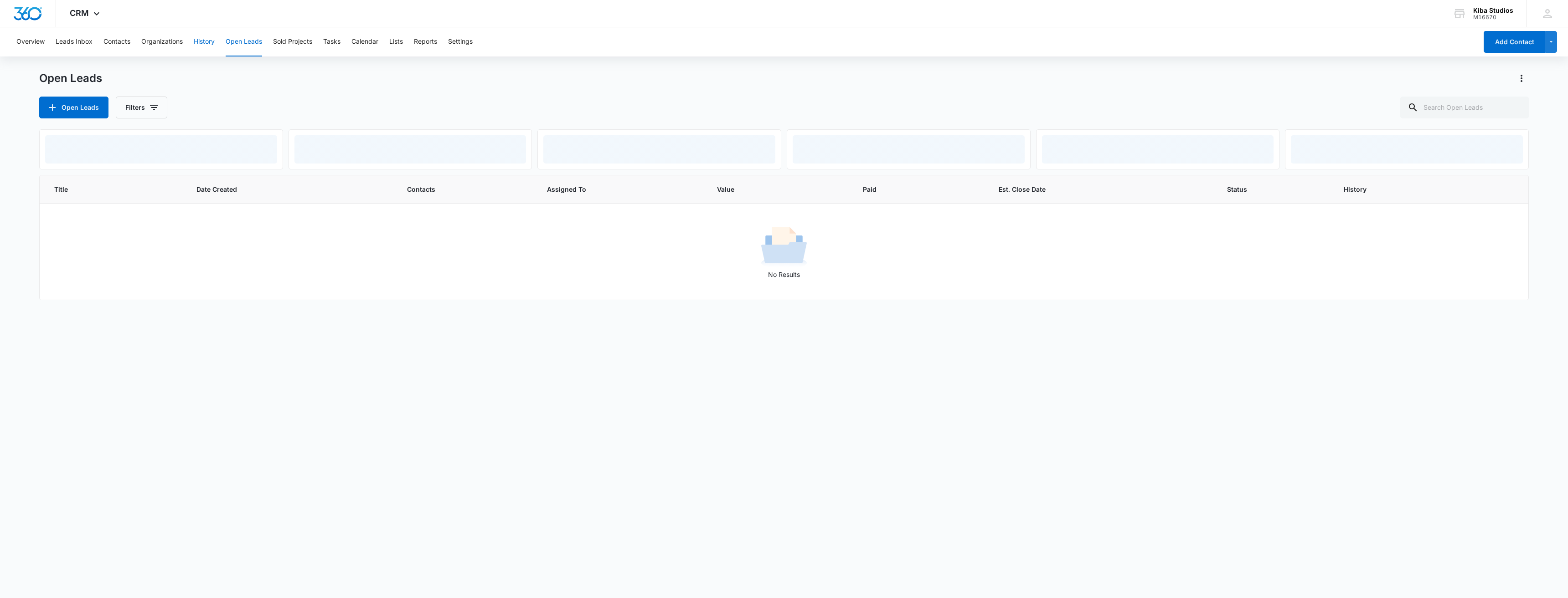
click at [198, 42] on button "History" at bounding box center [204, 41] width 21 height 29
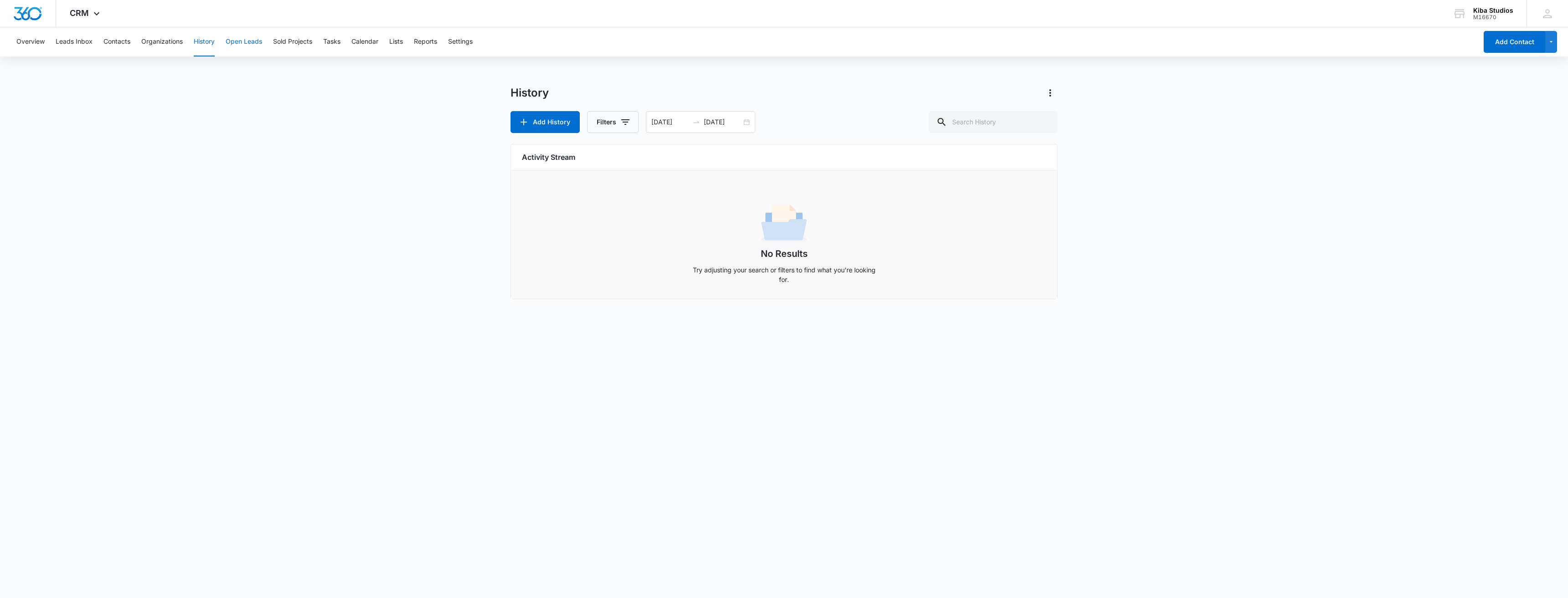
click at [238, 44] on button "Open Leads" at bounding box center [244, 41] width 37 height 29
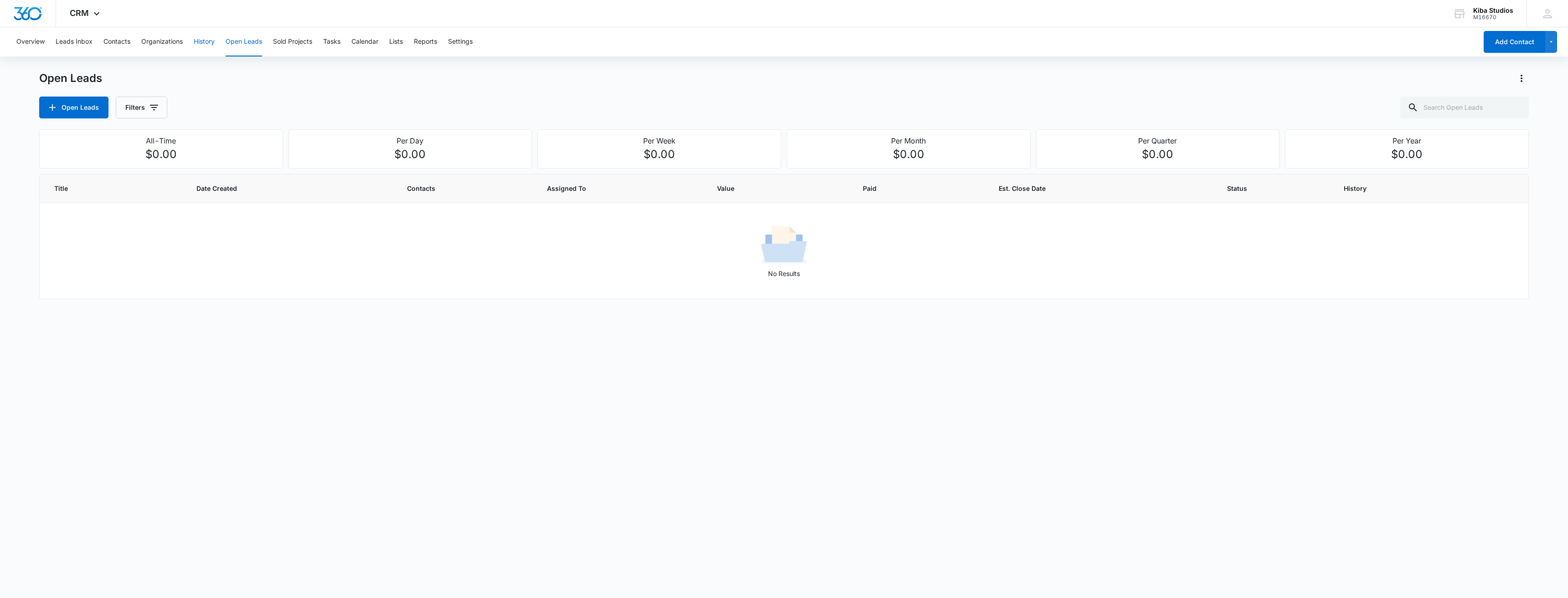
click at [209, 43] on button "History" at bounding box center [204, 41] width 21 height 29
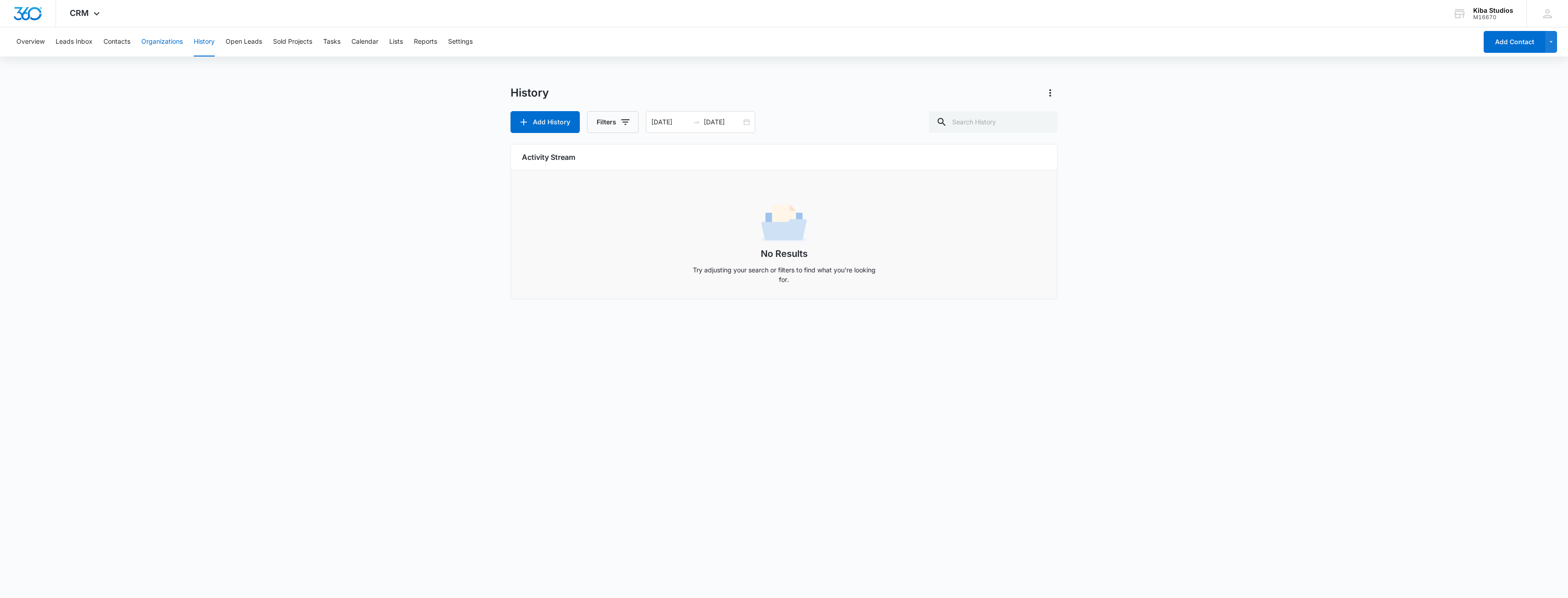
click at [169, 41] on button "Organizations" at bounding box center [162, 41] width 41 height 29
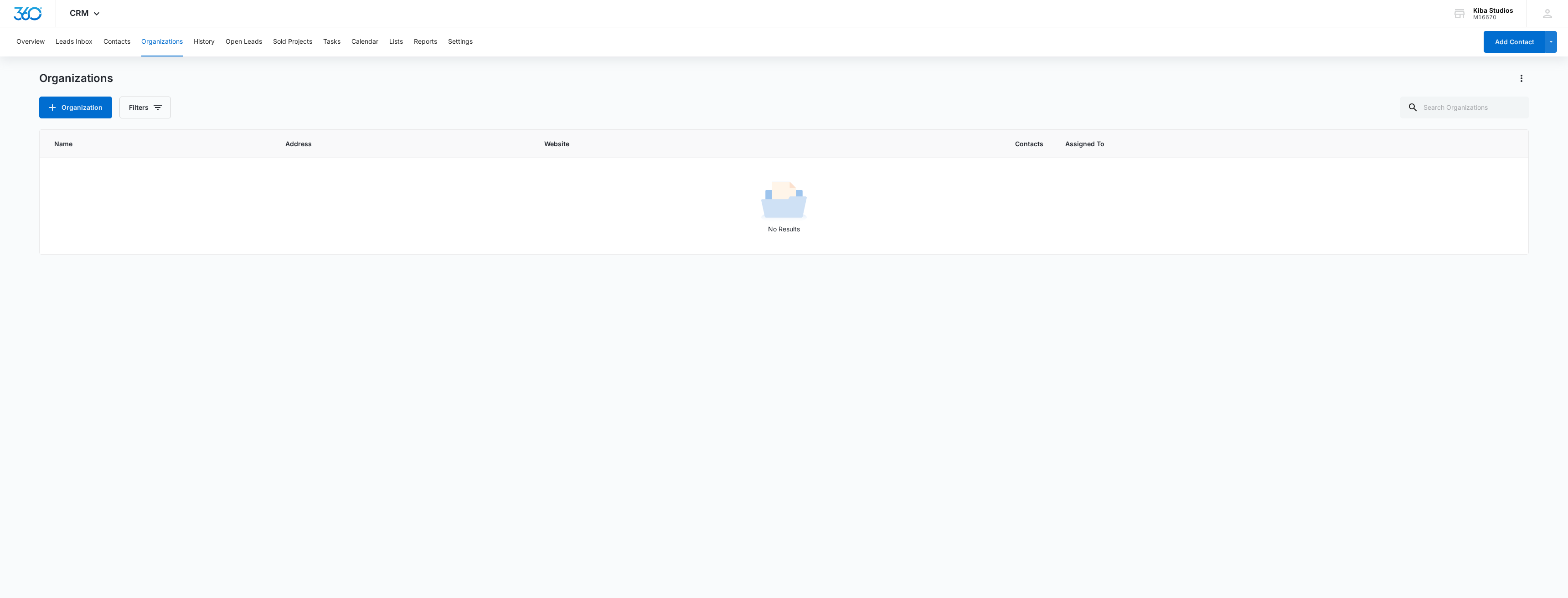
click at [169, 41] on button "Organizations" at bounding box center [162, 41] width 41 height 29
click at [207, 42] on button "History" at bounding box center [204, 41] width 21 height 29
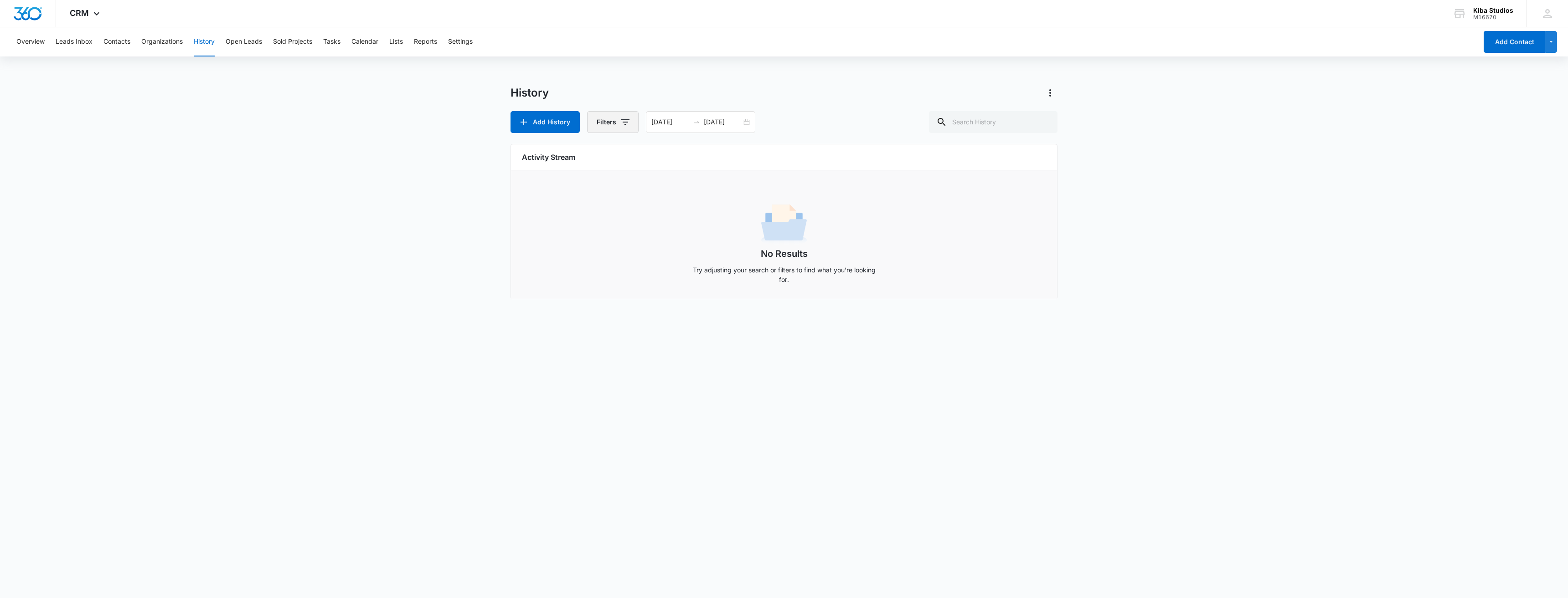
click at [436, 124] on icon "button" at bounding box center [625, 122] width 11 height 11
click at [436, 228] on div "Logged By" at bounding box center [573, 226] width 105 height 15
click at [436, 228] on icon "Show Logged By filters" at bounding box center [618, 226] width 2 height 5
click at [436, 183] on icon at bounding box center [526, 186] width 9 height 9
click at [436, 185] on input "CRM System" at bounding box center [521, 185] width 1 height 1
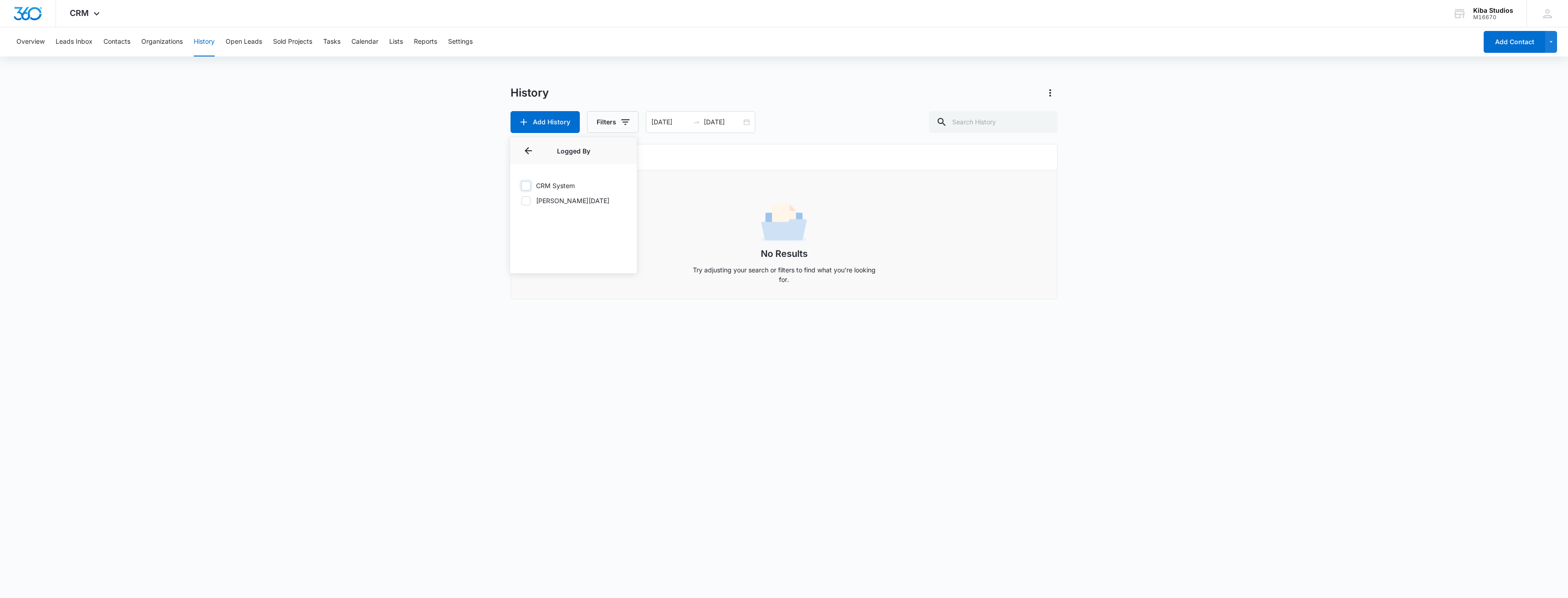
checkbox input "true"
